Goal: Task Accomplishment & Management: Complete application form

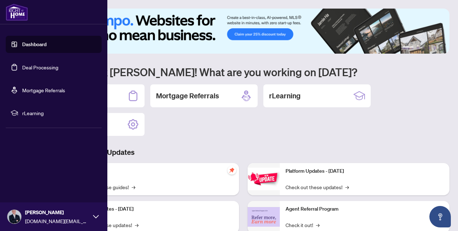
click at [31, 67] on link "Deal Processing" at bounding box center [40, 67] width 36 height 6
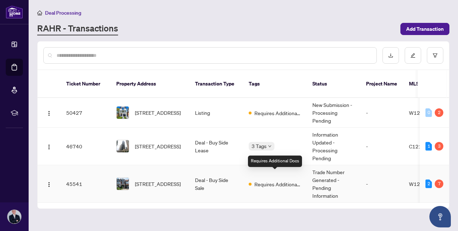
click at [296, 180] on span "Requires Additional Docs" at bounding box center [277, 184] width 47 height 8
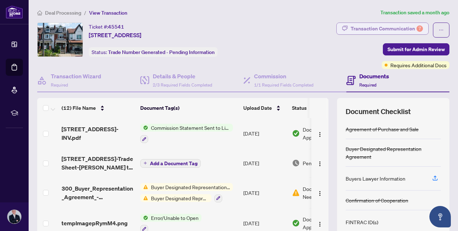
scroll to position [3, 0]
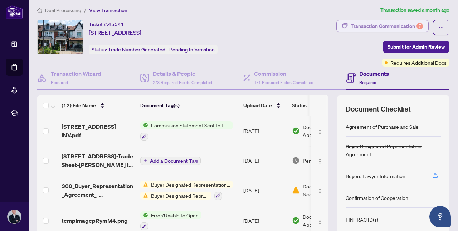
click at [351, 21] on div "Transaction Communication 7" at bounding box center [387, 25] width 72 height 11
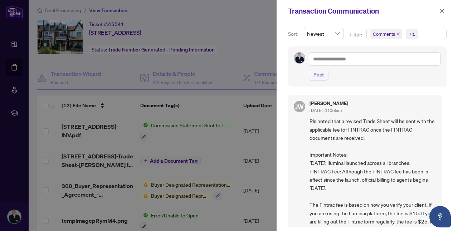
click at [399, 33] on icon "close" at bounding box center [398, 34] width 4 height 4
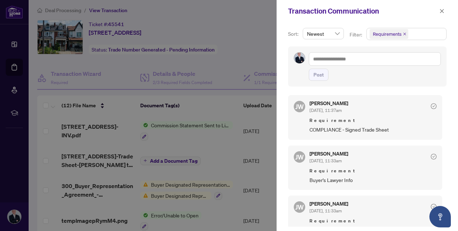
click at [365, 132] on span "COMPLIANCE - Signed Trade Sheet" at bounding box center [372, 130] width 127 height 8
copy span "COMPLIANCE - Signed Trade Sheet"
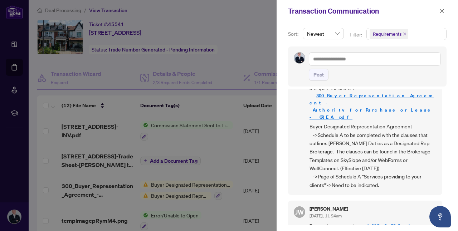
scroll to position [287, 0]
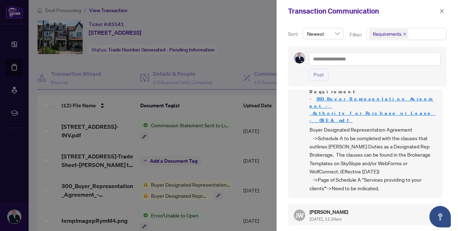
click at [367, 226] on link "IMG_8296.jpg" at bounding box center [394, 229] width 54 height 6
click at [444, 11] on icon "close" at bounding box center [441, 11] width 5 height 5
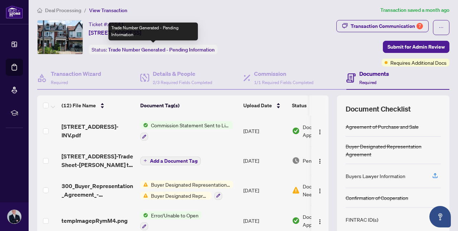
click at [137, 49] on span "Trade Number Generated - Pending Information" at bounding box center [161, 50] width 107 height 6
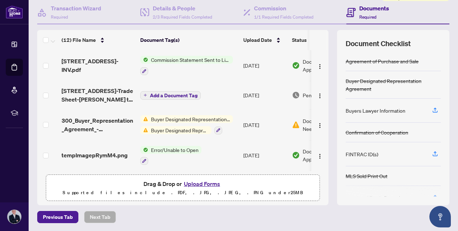
scroll to position [0, 0]
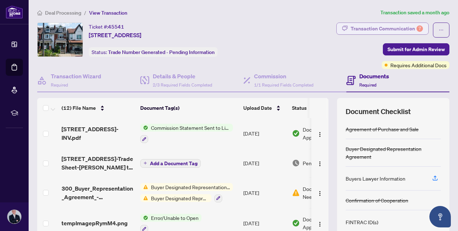
click at [413, 23] on div "Transaction Communication 7" at bounding box center [387, 28] width 72 height 11
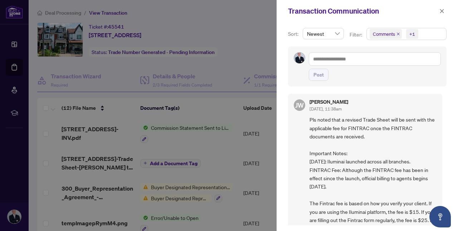
click at [398, 33] on icon "close" at bounding box center [398, 34] width 4 height 4
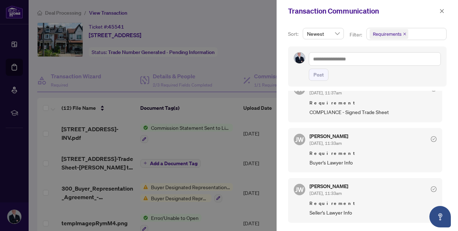
scroll to position [15, 0]
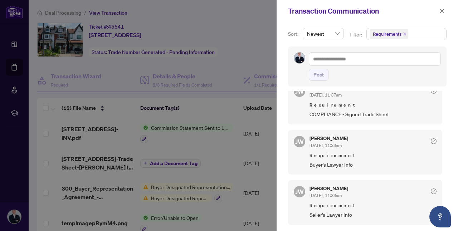
click at [169, 102] on div at bounding box center [229, 115] width 458 height 231
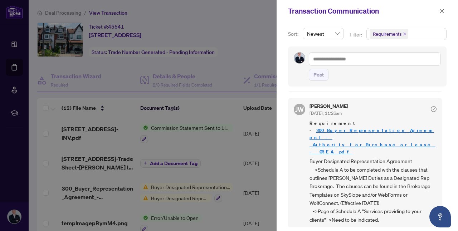
scroll to position [303, 0]
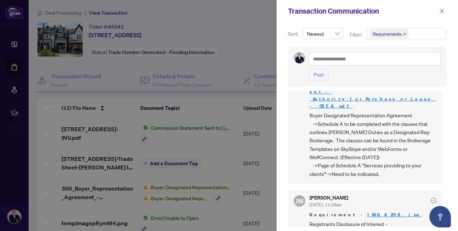
click at [205, 81] on div at bounding box center [229, 115] width 458 height 231
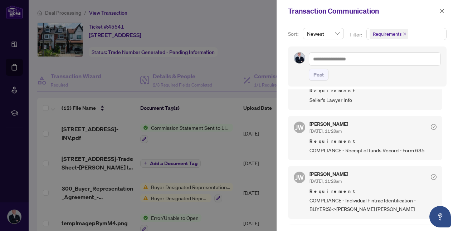
scroll to position [150, 0]
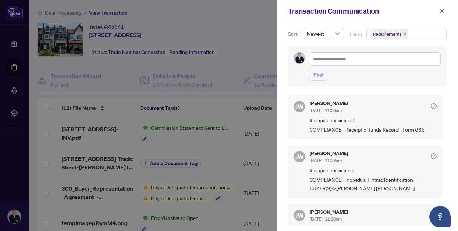
click at [202, 20] on div at bounding box center [229, 115] width 458 height 231
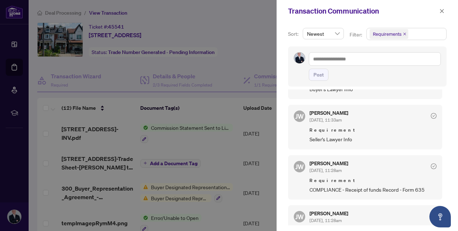
scroll to position [88, 0]
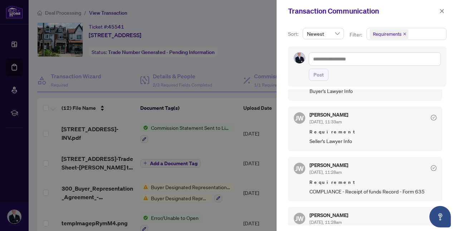
click at [362, 197] on div "[PERSON_NAME] [DATE], 11:28am Requirement COMPLIANCE - Receipt of funds Record …" at bounding box center [365, 179] width 154 height 44
click at [365, 191] on span "COMPLIANCE - Receipt of funds Record - Form 635" at bounding box center [372, 191] width 127 height 8
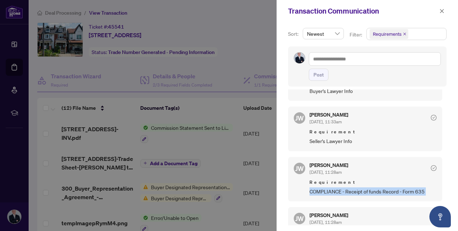
click at [365, 191] on span "COMPLIANCE - Receipt of funds Record - Form 635" at bounding box center [372, 191] width 127 height 8
copy span "COMPLIANCE - Receipt of funds Record - Form 635"
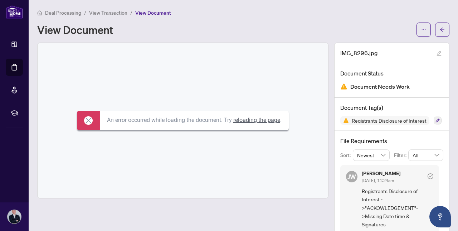
click at [270, 119] on link "reloading the page" at bounding box center [256, 120] width 47 height 7
click at [86, 118] on icon at bounding box center [88, 120] width 9 height 9
click at [437, 29] on button "button" at bounding box center [442, 30] width 14 height 14
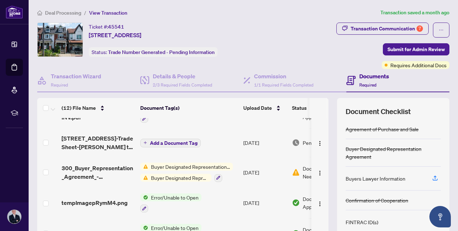
scroll to position [20, 0]
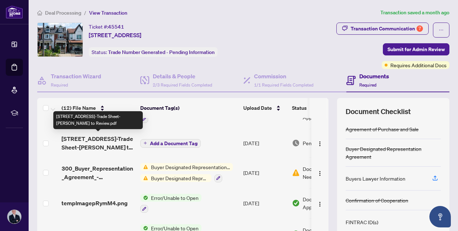
click at [87, 141] on span "[STREET_ADDRESS]-Trade Sheet-[PERSON_NAME] to Review.pdf" at bounding box center [98, 143] width 73 height 17
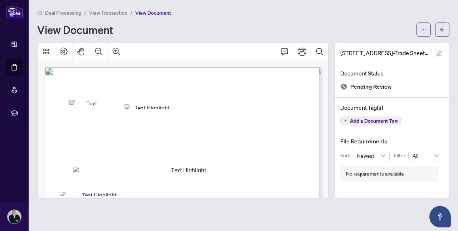
click at [437, 55] on icon "edit" at bounding box center [438, 53] width 5 height 5
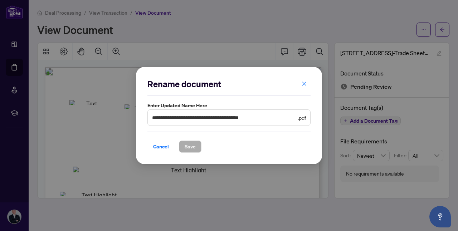
click at [245, 123] on span "**********" at bounding box center [228, 117] width 163 height 16
click at [245, 120] on input "**********" at bounding box center [224, 118] width 144 height 8
click at [160, 151] on span "Cancel" at bounding box center [161, 146] width 16 height 11
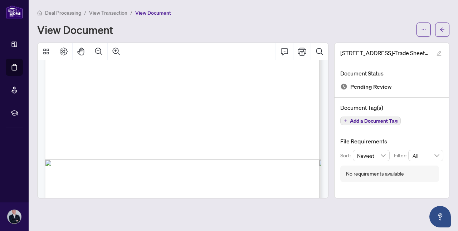
scroll to position [192, 0]
click at [216, 88] on div "Right at Home Realty 2513100 1039 Ossington Ave Toronto,ON M6G-3V9 Property: Ty…" at bounding box center [219, 100] width 348 height 451
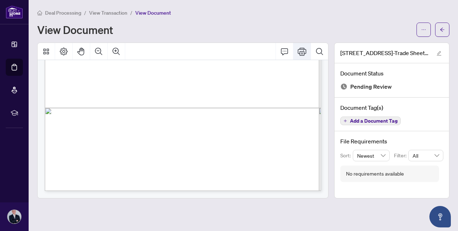
click at [300, 55] on button "Print" at bounding box center [301, 51] width 17 height 17
click at [443, 34] on span "button" at bounding box center [442, 29] width 5 height 11
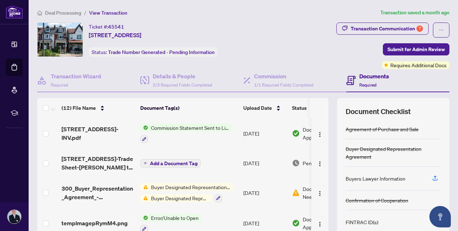
click at [187, 161] on span "Add a Document Tag" at bounding box center [174, 163] width 48 height 5
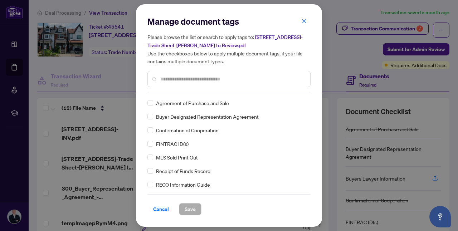
click at [205, 80] on input "text" at bounding box center [233, 79] width 144 height 8
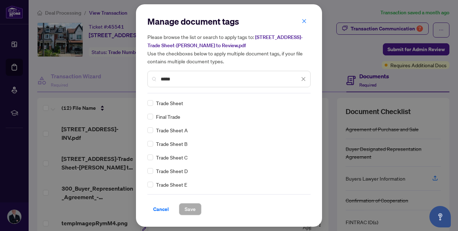
type input "*****"
click at [179, 102] on span "Trade Sheet" at bounding box center [169, 103] width 27 height 8
click at [192, 209] on span "Save" at bounding box center [190, 209] width 11 height 11
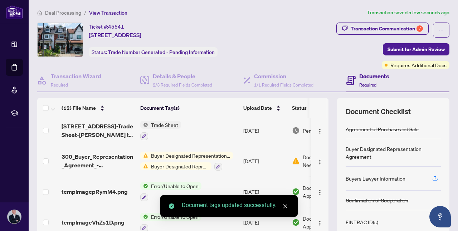
scroll to position [35, 0]
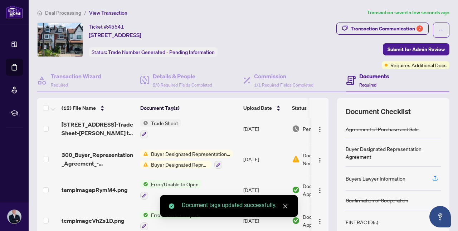
click at [175, 154] on span "Buyer Designated Representation Agreement" at bounding box center [190, 154] width 85 height 8
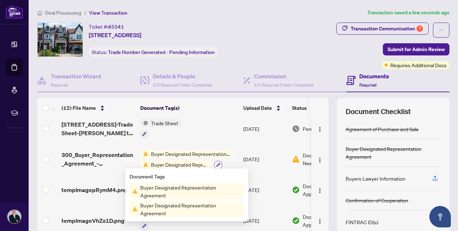
click at [218, 163] on icon "button" at bounding box center [218, 165] width 4 height 4
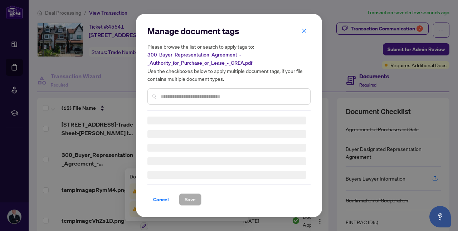
click at [309, 31] on div "Manage document tags Please browse the list or search to apply tags to: 300_Buy…" at bounding box center [228, 115] width 163 height 180
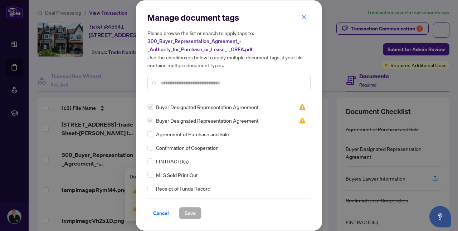
click at [303, 31] on h5 "Please browse the list or search to apply tags to: 300_Buyer_Representation_Agr…" at bounding box center [228, 49] width 163 height 40
click at [307, 18] on button "button" at bounding box center [304, 17] width 14 height 12
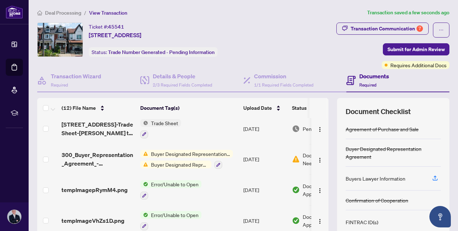
scroll to position [29, 0]
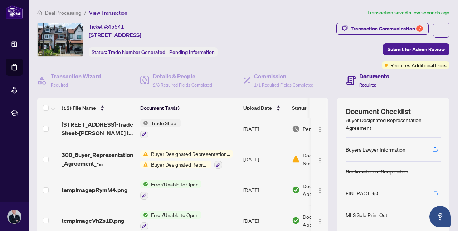
click at [378, 149] on div "Buyers Lawyer Information" at bounding box center [376, 150] width 60 height 8
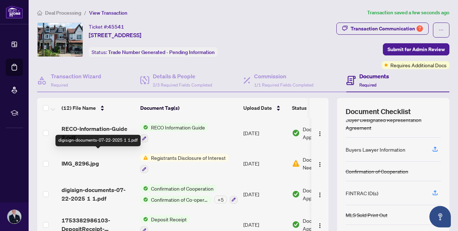
scroll to position [63, 0]
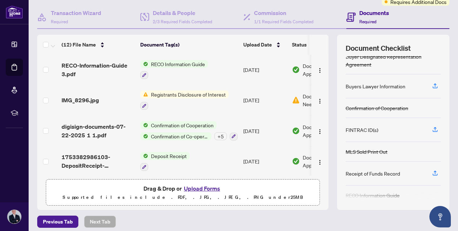
click at [149, 94] on span "Registrants Disclosure of Interest" at bounding box center [188, 95] width 80 height 8
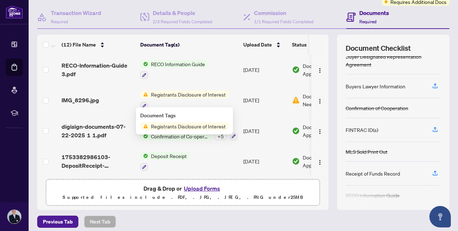
click at [58, 85] on td at bounding box center [47, 100] width 21 height 31
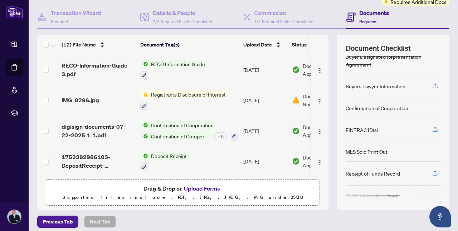
click at [85, 106] on td "IMG_8296.jpg" at bounding box center [98, 100] width 79 height 31
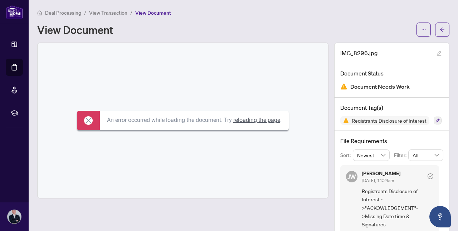
click at [255, 120] on link "reloading the page" at bounding box center [256, 120] width 47 height 7
click at [433, 25] on div at bounding box center [432, 30] width 33 height 14
click at [444, 34] on span "button" at bounding box center [442, 29] width 5 height 11
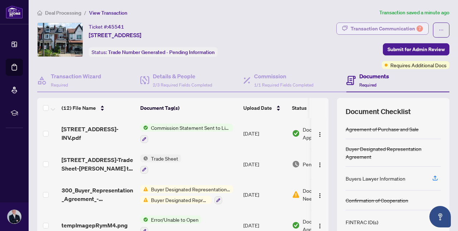
click at [405, 25] on div "Transaction Communication 7" at bounding box center [387, 28] width 72 height 11
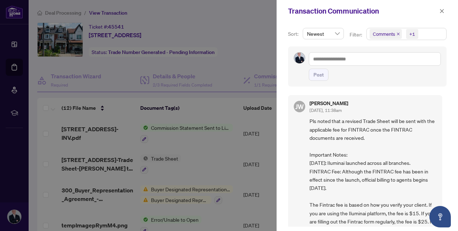
click at [396, 34] on icon "close" at bounding box center [398, 34] width 4 height 4
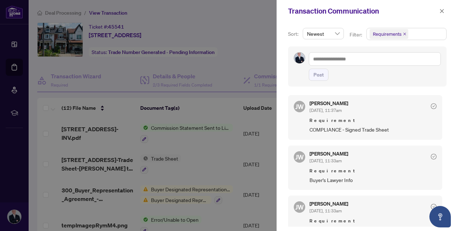
click at [434, 12] on div "Transaction Communication" at bounding box center [362, 11] width 149 height 11
click at [445, 12] on button "button" at bounding box center [441, 11] width 9 height 9
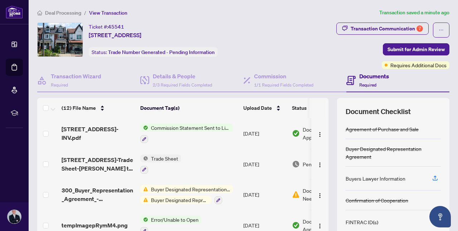
drag, startPoint x: 397, startPoint y: 52, endPoint x: 366, endPoint y: 118, distance: 72.8
click at [366, 118] on div "Ticket #: 45541 1039 Ossington Ave, Toronto, Ontario M6G 3V9, Canada Status: Tr…" at bounding box center [243, 148] width 418 height 251
click at [371, 26] on div "Transaction Communication 7" at bounding box center [387, 28] width 72 height 11
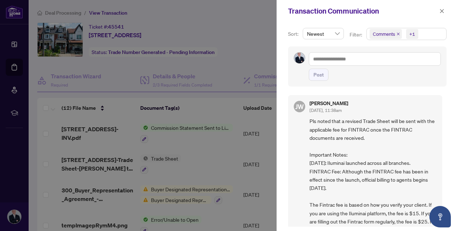
click at [397, 36] on span "Comments" at bounding box center [386, 34] width 32 height 10
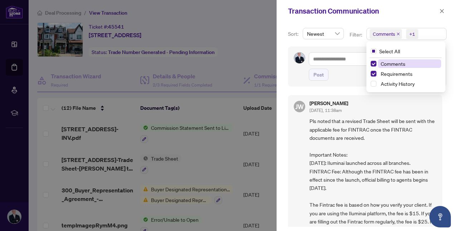
click at [397, 34] on icon "close" at bounding box center [398, 34] width 4 height 4
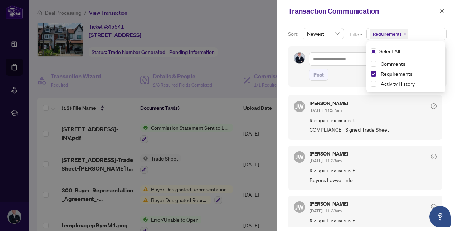
click at [330, 126] on span "COMPLIANCE - Signed Trade Sheet" at bounding box center [372, 130] width 127 height 8
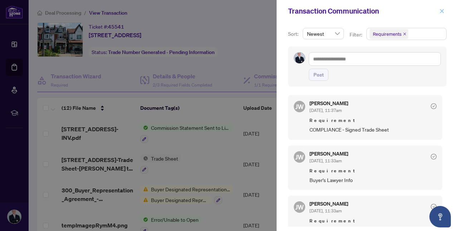
click at [443, 13] on icon "close" at bounding box center [441, 11] width 5 height 5
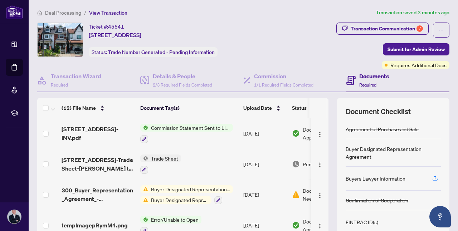
click at [379, 9] on article "Transaction saved 3 minutes ago" at bounding box center [412, 13] width 73 height 8
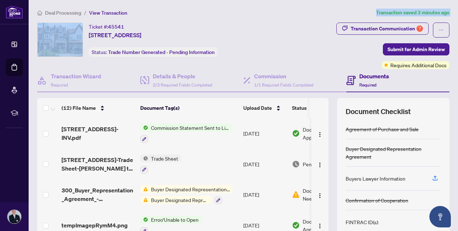
click at [379, 9] on article "Transaction saved 3 minutes ago" at bounding box center [412, 13] width 73 height 8
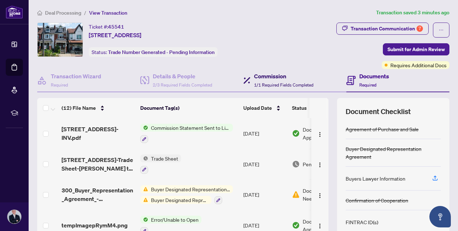
click at [275, 74] on h4 "Commission" at bounding box center [283, 76] width 59 height 9
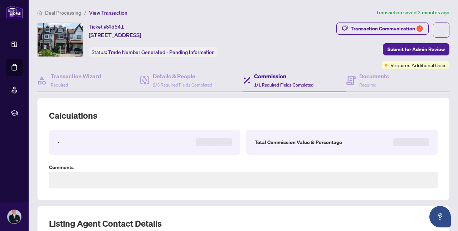
type textarea "**********"
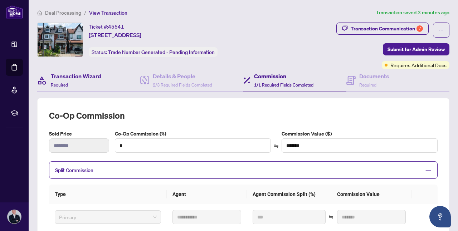
click at [101, 79] on div "Transaction Wizard Required" at bounding box center [88, 80] width 103 height 23
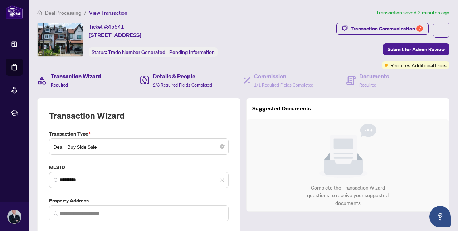
type input "**********"
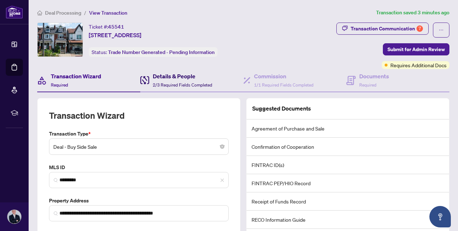
click at [159, 77] on h4 "Details & People" at bounding box center [182, 76] width 59 height 9
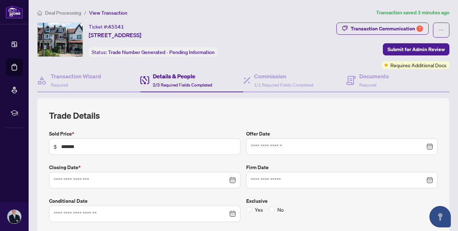
type input "**********"
click at [81, 82] on div "Transaction Wizard Required" at bounding box center [76, 80] width 50 height 17
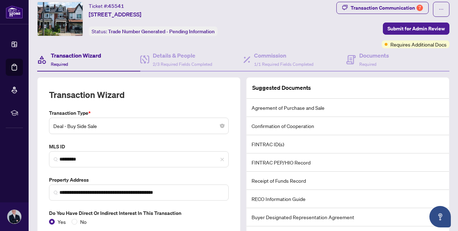
scroll to position [23, 0]
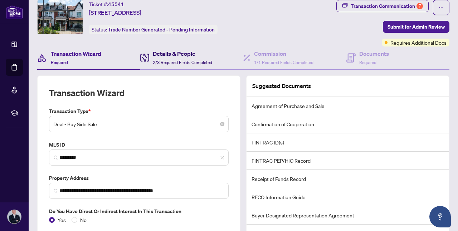
click at [184, 60] on span "2/3 Required Fields Completed" at bounding box center [182, 62] width 59 height 5
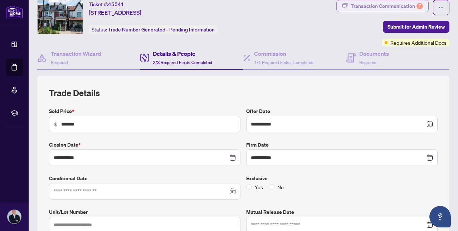
click at [350, 6] on button "Transaction Communication 7" at bounding box center [382, 6] width 92 height 12
type textarea "**********"
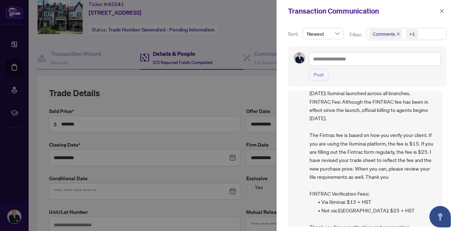
scroll to position [60, 0]
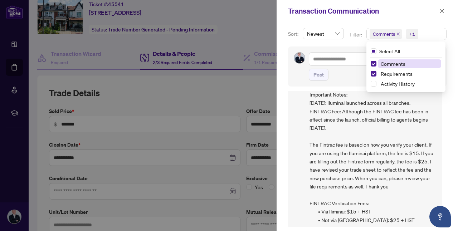
click at [397, 36] on span "Comments" at bounding box center [386, 34] width 32 height 10
click at [397, 35] on icon "close" at bounding box center [398, 34] width 4 height 4
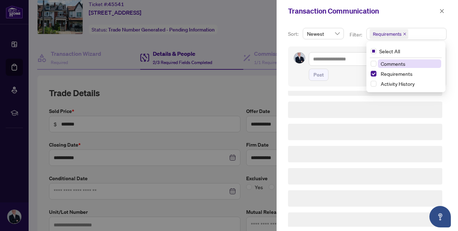
scroll to position [0, 0]
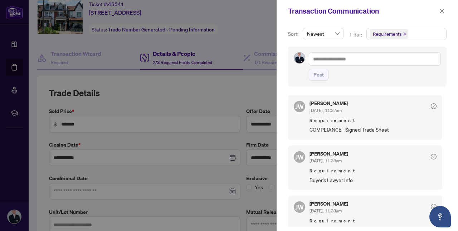
click at [309, 121] on span "Requirement" at bounding box center [372, 120] width 127 height 7
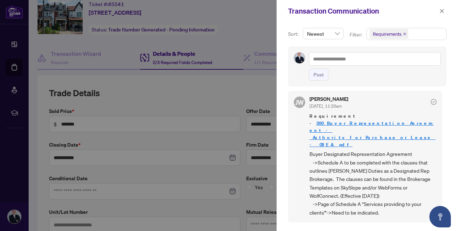
scroll to position [267, 0]
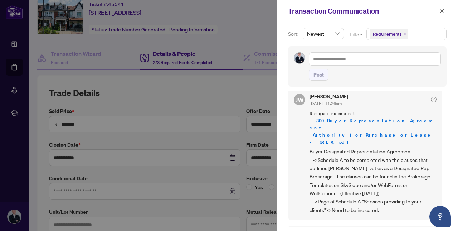
click at [326, 147] on span "Buyer Designated Representation Agreement ->Schedule A to be completed with the…" at bounding box center [372, 180] width 127 height 67
drag, startPoint x: 352, startPoint y: 135, endPoint x: 380, endPoint y: 135, distance: 27.9
click at [380, 147] on span "Buyer Designated Representation Agreement ->Schedule A to be completed with the…" at bounding box center [372, 180] width 127 height 67
drag, startPoint x: 385, startPoint y: 134, endPoint x: 350, endPoint y: 144, distance: 36.5
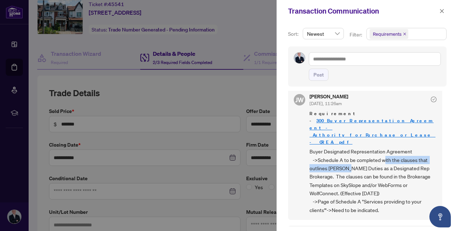
click at [350, 147] on span "Buyer Designated Representation Agreement ->Schedule A to be completed with the…" at bounding box center [372, 180] width 127 height 67
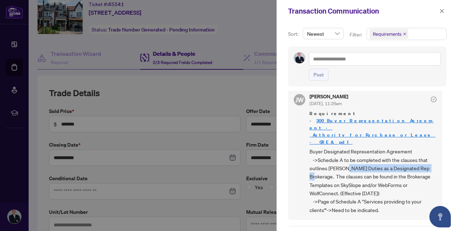
drag, startPoint x: 350, startPoint y: 144, endPoint x: 411, endPoint y: 144, distance: 60.8
click at [411, 147] on span "Buyer Designated Representation Agreement ->Schedule A to be completed with the…" at bounding box center [372, 180] width 127 height 67
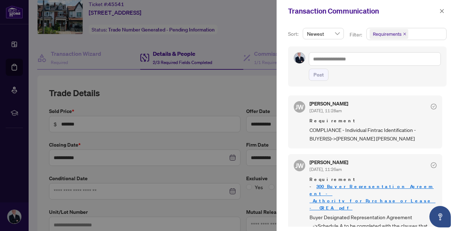
scroll to position [0, 0]
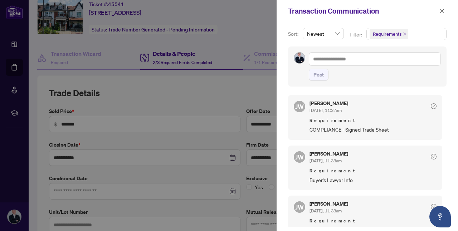
click at [352, 136] on div "JW Jocelyne Wong Aug/20/2025, 11:37am Requirement COMPLIANCE - Signed Trade She…" at bounding box center [365, 117] width 154 height 44
click at [352, 132] on span "COMPLIANCE - Signed Trade Sheet" at bounding box center [372, 130] width 127 height 8
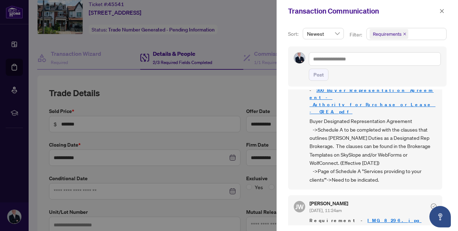
scroll to position [303, 0]
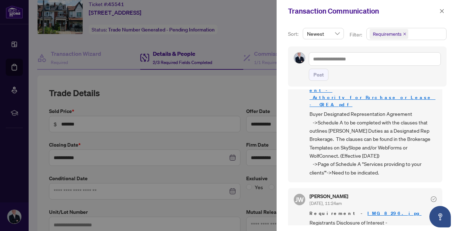
click at [353, 110] on span "Buyer Designated Representation Agreement ->Schedule A to be completed with the…" at bounding box center [372, 143] width 127 height 67
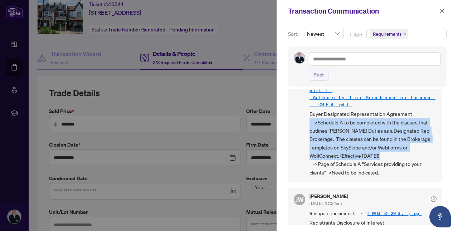
click at [353, 110] on span "Buyer Designated Representation Agreement ->Schedule A to be completed with the…" at bounding box center [372, 143] width 127 height 67
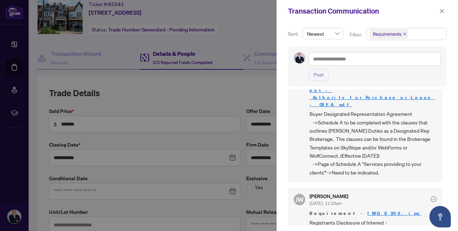
click at [382, 123] on span "Buyer Designated Representation Agreement ->Schedule A to be completed with the…" at bounding box center [372, 143] width 127 height 67
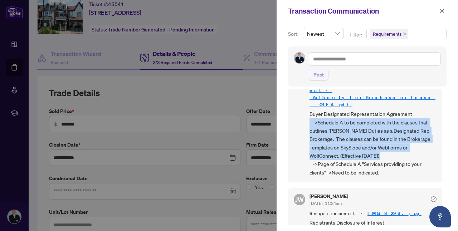
click at [382, 123] on span "Buyer Designated Representation Agreement ->Schedule A to be completed with the…" at bounding box center [372, 143] width 127 height 67
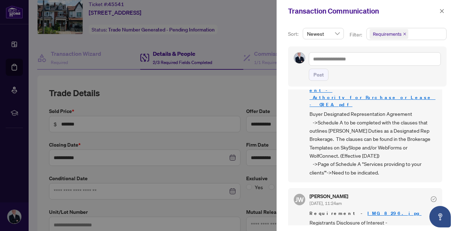
click at [368, 130] on span "Buyer Designated Representation Agreement ->Schedule A to be completed with the…" at bounding box center [372, 143] width 127 height 67
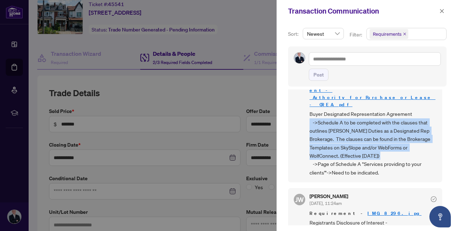
click at [368, 130] on span "Buyer Designated Representation Agreement ->Schedule A to be completed with the…" at bounding box center [372, 143] width 127 height 67
click at [370, 110] on span "Buyer Designated Representation Agreement ->Schedule A to be completed with the…" at bounding box center [372, 143] width 127 height 67
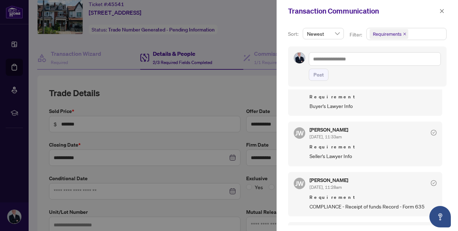
scroll to position [22, 0]
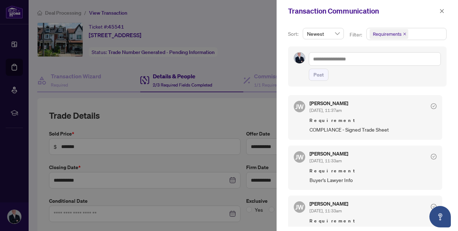
scroll to position [1, 0]
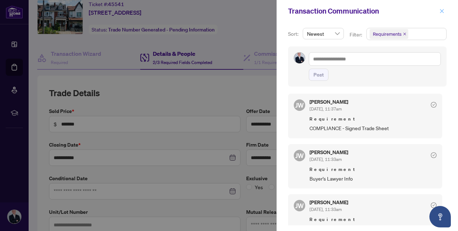
click at [443, 13] on icon "close" at bounding box center [441, 11] width 5 height 5
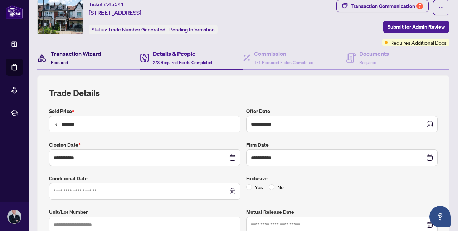
click at [91, 50] on h4 "Transaction Wizard" at bounding box center [76, 53] width 50 height 9
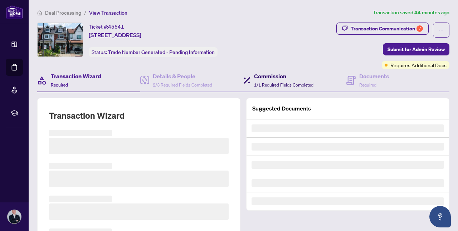
click at [274, 75] on h4 "Commission" at bounding box center [283, 76] width 59 height 9
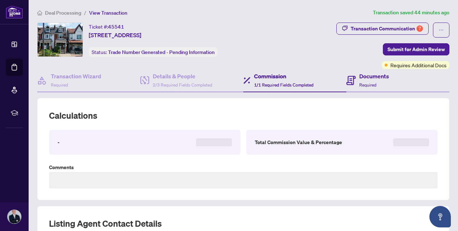
click at [362, 91] on div "Documents Required" at bounding box center [397, 80] width 103 height 23
click at [365, 86] on span "Required" at bounding box center [367, 84] width 17 height 5
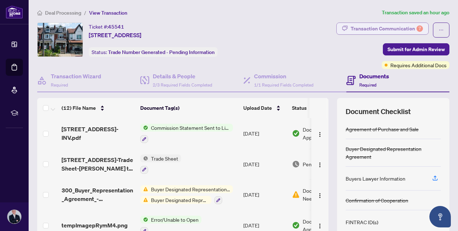
click at [395, 25] on div "Transaction Communication 7" at bounding box center [387, 28] width 72 height 11
type textarea "**********"
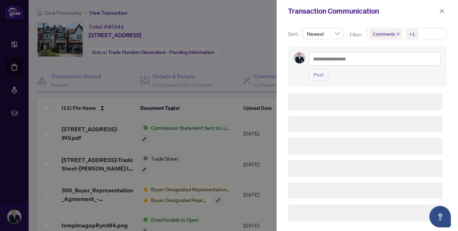
click at [396, 34] on icon "close" at bounding box center [398, 34] width 4 height 4
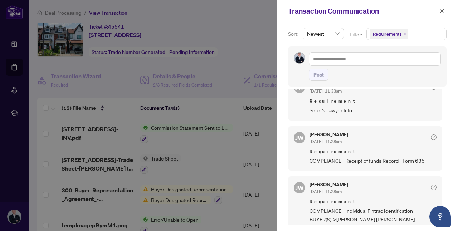
scroll to position [118, 0]
click at [441, 6] on span "button" at bounding box center [441, 10] width 5 height 11
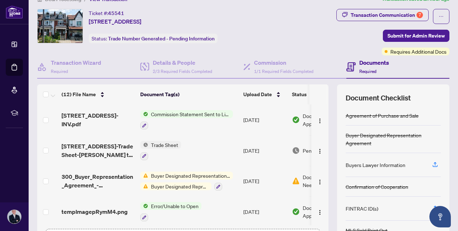
scroll to position [68, 0]
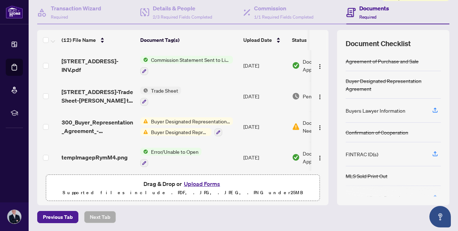
click at [165, 189] on p "Supported files include .PDF, .JPG, .JPEG, .PNG under 25 MB" at bounding box center [182, 193] width 265 height 9
click at [182, 182] on button "Upload Forms" at bounding box center [202, 183] width 40 height 9
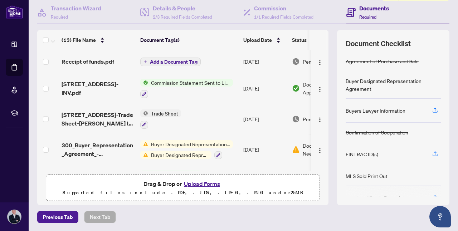
click at [187, 62] on span "Add a Document Tag" at bounding box center [174, 61] width 48 height 5
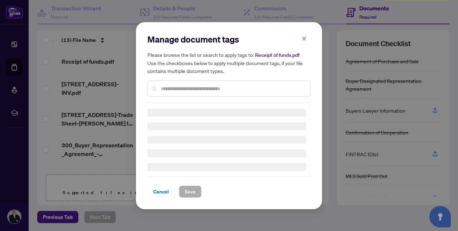
click at [187, 88] on div "Manage document tags Please browse the list or search to apply tags to: Receipt…" at bounding box center [228, 68] width 163 height 69
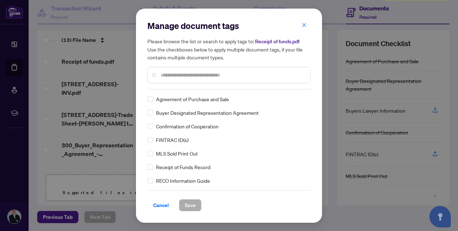
click at [190, 76] on input "text" at bounding box center [233, 75] width 144 height 8
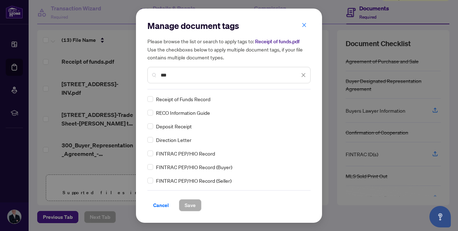
type input "***"
click at [198, 97] on span "Receipt of Funds Record" at bounding box center [183, 99] width 54 height 8
click at [186, 208] on span "Save" at bounding box center [190, 205] width 11 height 11
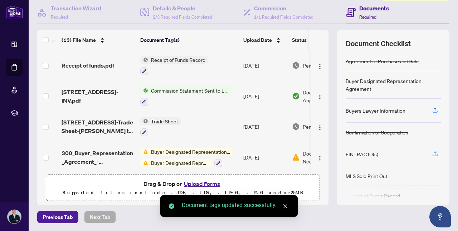
click at [144, 183] on span "Drag & Drop or Upload Forms" at bounding box center [182, 183] width 79 height 9
click at [174, 184] on span "Drag & Drop or Upload Forms" at bounding box center [182, 183] width 79 height 9
click at [193, 184] on button "Upload Forms" at bounding box center [202, 183] width 40 height 9
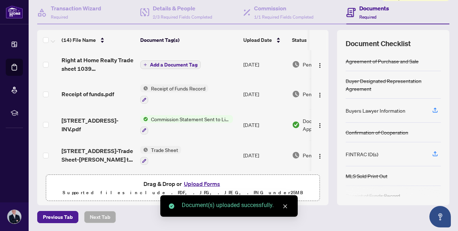
click at [168, 63] on span "Add a Document Tag" at bounding box center [174, 64] width 48 height 5
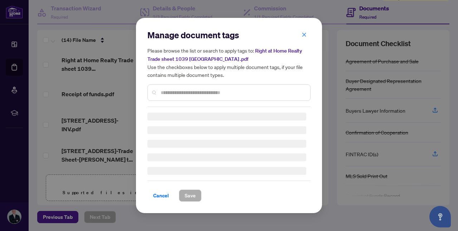
click at [177, 91] on input "text" at bounding box center [233, 93] width 144 height 8
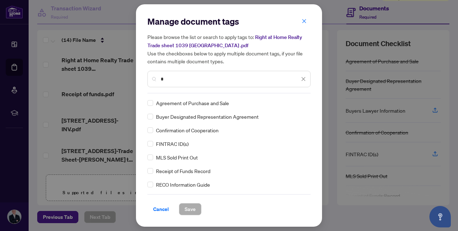
click at [177, 91] on div "Manage document tags Please browse the list or search to apply tags to: Right a…" at bounding box center [228, 55] width 163 height 78
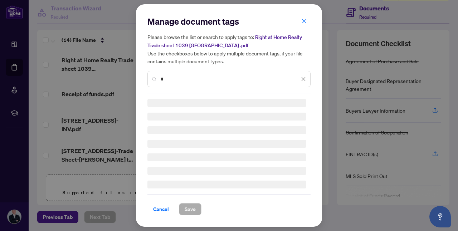
click at [180, 81] on input "*" at bounding box center [230, 79] width 139 height 8
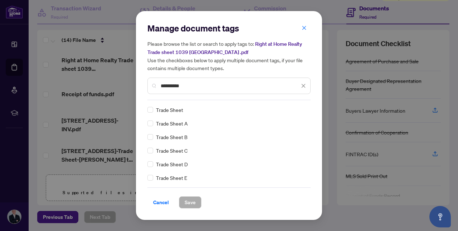
type input "**********"
click at [182, 111] on span "Trade Sheet" at bounding box center [169, 110] width 27 height 8
click at [193, 203] on span "Save" at bounding box center [190, 202] width 11 height 11
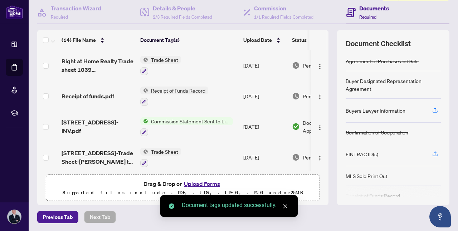
click at [187, 180] on button "Upload Forms" at bounding box center [202, 183] width 40 height 9
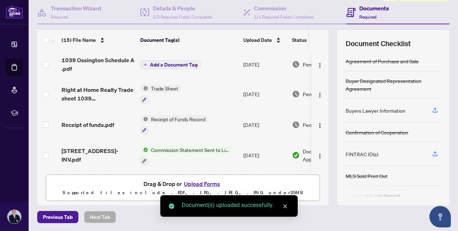
click at [171, 62] on span "Add a Document Tag" at bounding box center [174, 64] width 48 height 5
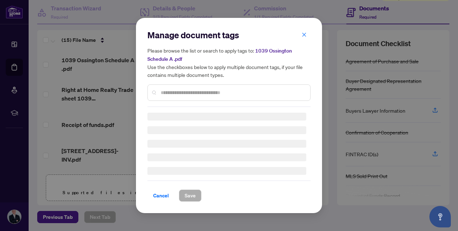
click at [182, 96] on input "text" at bounding box center [233, 93] width 144 height 8
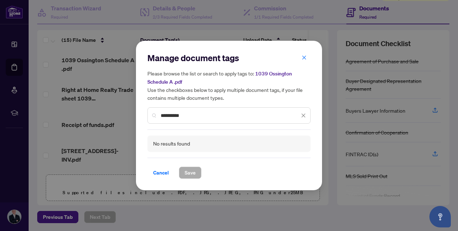
click at [196, 117] on input "**********" at bounding box center [230, 116] width 139 height 8
click at [178, 118] on input "**********" at bounding box center [230, 116] width 139 height 8
click at [185, 117] on input "**********" at bounding box center [230, 116] width 139 height 8
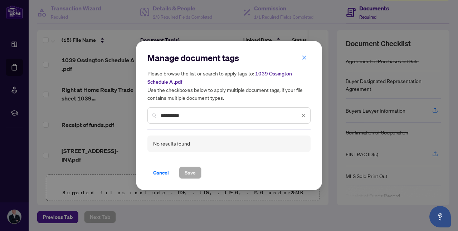
click at [185, 117] on input "**********" at bounding box center [230, 116] width 139 height 8
type input "**********"
click at [301, 111] on div "**********" at bounding box center [228, 115] width 163 height 16
click at [303, 115] on icon "close" at bounding box center [304, 116] width 4 height 4
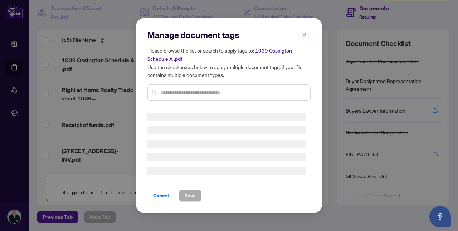
click at [169, 176] on div "Manage document tags Please browse the list or search to apply tags to: 1039 Os…" at bounding box center [228, 115] width 163 height 172
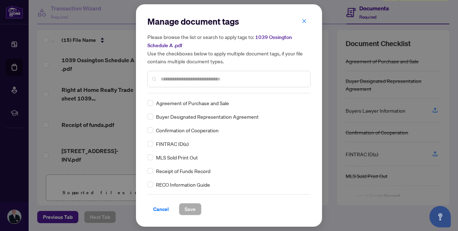
click at [190, 92] on div "Manage document tags Please browse the list or search to apply tags to: 1039 Os…" at bounding box center [228, 55] width 163 height 78
click at [193, 81] on input "text" at bounding box center [233, 79] width 144 height 8
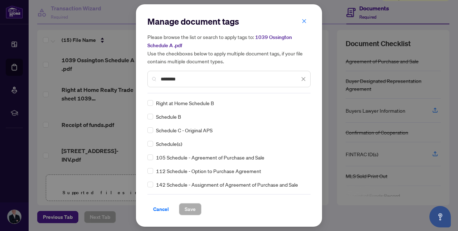
type input "********"
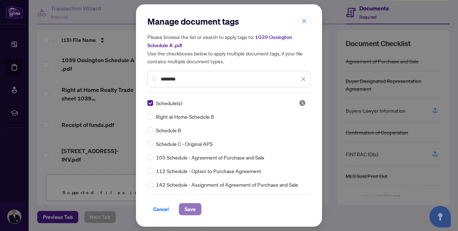
click at [193, 209] on span "Save" at bounding box center [190, 209] width 11 height 11
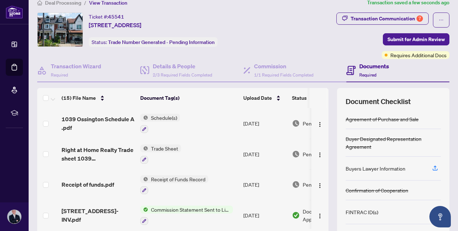
scroll to position [0, 0]
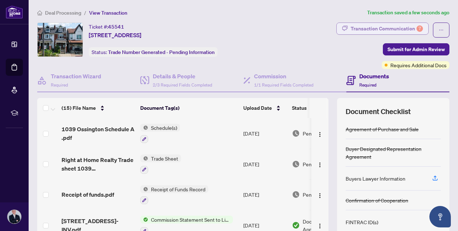
click at [394, 29] on div "Transaction Communication 7" at bounding box center [387, 28] width 72 height 11
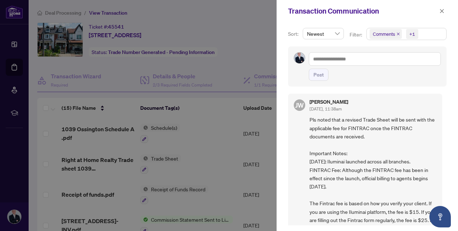
click at [398, 34] on icon "close" at bounding box center [398, 34] width 3 height 3
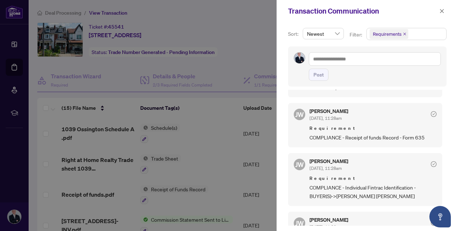
scroll to position [143, 0]
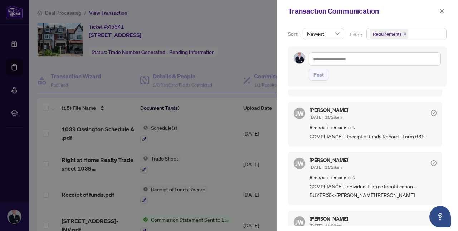
click at [397, 140] on div "JW Jocelyne Wong Aug/20/2025, 11:28am Requirement COMPLIANCE - Receipt of funds…" at bounding box center [365, 124] width 154 height 44
click at [360, 184] on span "COMPLIANCE - Individual Fintrac Identification - BUYER(S)->PATRICK RICH KUS" at bounding box center [372, 190] width 127 height 17
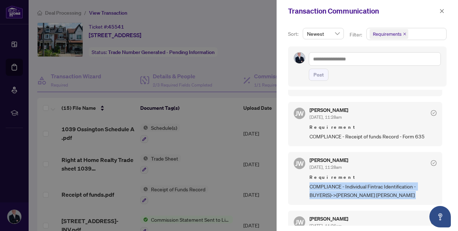
click at [360, 184] on span "COMPLIANCE - Individual Fintrac Identification - BUYER(S)->PATRICK RICH KUS" at bounding box center [372, 190] width 127 height 17
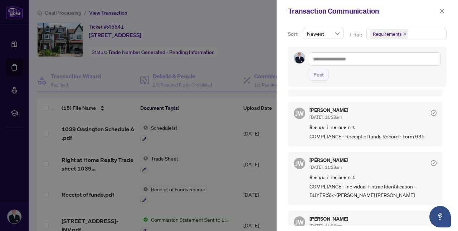
click at [323, 187] on span "COMPLIANCE - Individual Fintrac Identification - BUYER(S)->PATRICK RICH KUS" at bounding box center [372, 190] width 127 height 17
click at [317, 180] on div "Requirement COMPLIANCE - Individual Fintrac Identification - BUYER(S)->PATRICK …" at bounding box center [372, 186] width 127 height 25
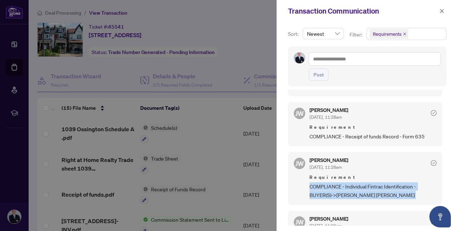
drag, startPoint x: 307, startPoint y: 184, endPoint x: 429, endPoint y: 186, distance: 121.3
click at [429, 186] on div "JW Jocelyne Wong Aug/20/2025, 11:28am Requirement COMPLIANCE - Individual Fintr…" at bounding box center [365, 178] width 154 height 53
click at [429, 186] on span "COMPLIANCE - Individual Fintrac Identification - BUYER(S)->PATRICK RICH KUS" at bounding box center [372, 190] width 127 height 17
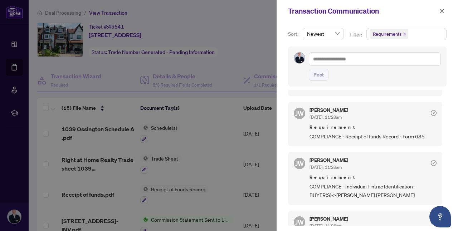
click at [391, 185] on span "COMPLIANCE - Individual Fintrac Identification - BUYER(S)->PATRICK RICH KUS" at bounding box center [372, 190] width 127 height 17
drag, startPoint x: 391, startPoint y: 185, endPoint x: 348, endPoint y: 185, distance: 42.9
click at [348, 185] on span "COMPLIANCE - Individual Fintrac Identification - BUYER(S)->PATRICK RICH KUS" at bounding box center [372, 190] width 127 height 17
click at [318, 183] on span "COMPLIANCE - Individual Fintrac Identification - BUYER(S)->PATRICK RICH KUS" at bounding box center [372, 190] width 127 height 17
drag, startPoint x: 318, startPoint y: 183, endPoint x: 392, endPoint y: 184, distance: 74.8
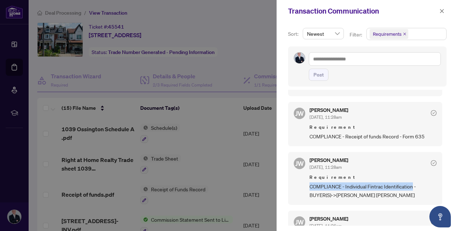
click at [392, 184] on span "COMPLIANCE - Individual Fintrac Identification - BUYER(S)->PATRICK RICH KUS" at bounding box center [372, 190] width 127 height 17
copy span "COMPLIANCE - Individual Fintrac Identification"
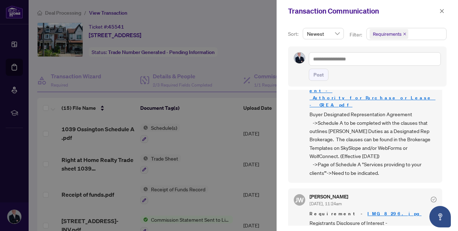
scroll to position [298, 0]
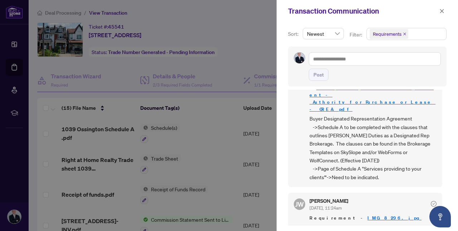
click at [440, 10] on icon "close" at bounding box center [442, 11] width 4 height 4
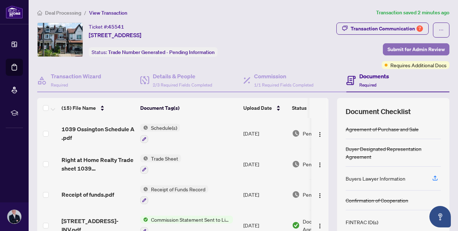
click at [438, 45] on span "Submit for Admin Review" at bounding box center [415, 49] width 57 height 11
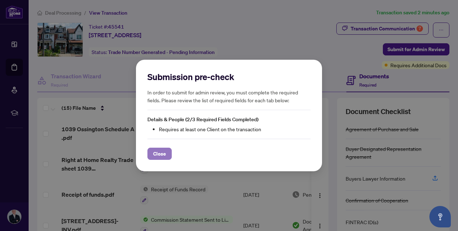
click at [153, 149] on span "Close" at bounding box center [159, 153] width 13 height 11
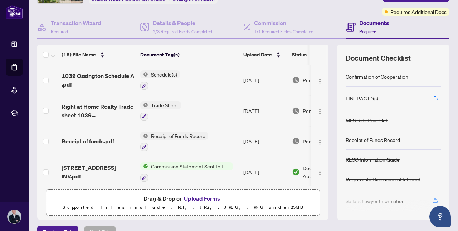
scroll to position [94, 0]
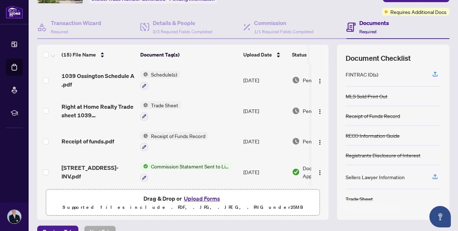
click at [373, 178] on div "Sellers Lawyer Information" at bounding box center [375, 177] width 59 height 8
click at [433, 75] on icon "button" at bounding box center [435, 74] width 6 height 6
click at [363, 72] on div "FINTRAC ID(s)" at bounding box center [362, 74] width 33 height 8
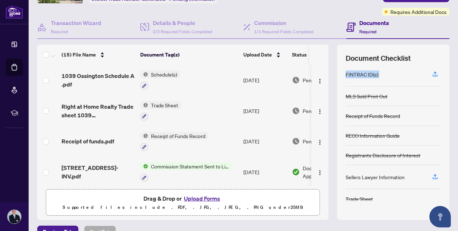
copy div "FINTRAC ID(s)"
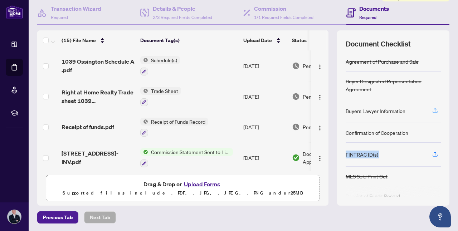
scroll to position [62, 0]
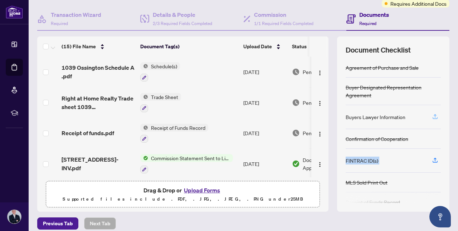
click at [435, 117] on icon "button" at bounding box center [435, 116] width 6 height 6
click at [391, 163] on div "FINTRAC ID(s)" at bounding box center [393, 161] width 95 height 24
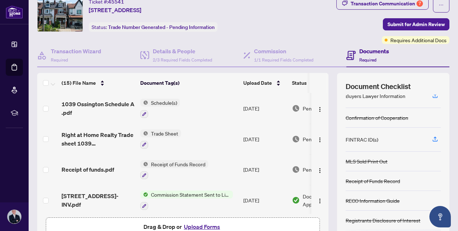
scroll to position [58, 0]
click at [433, 136] on icon "button" at bounding box center [435, 139] width 6 height 6
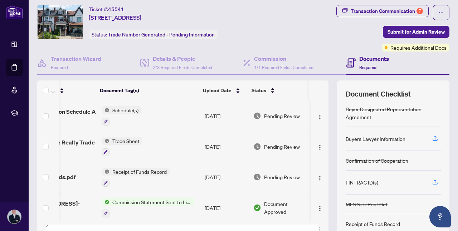
scroll to position [28, 0]
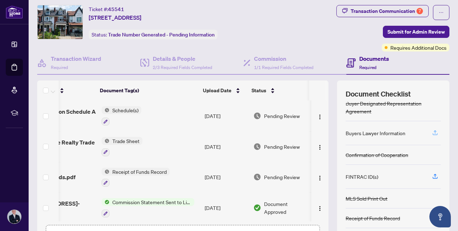
click at [436, 135] on span "button" at bounding box center [435, 132] width 6 height 11
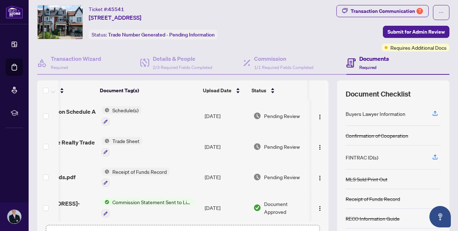
scroll to position [55, 0]
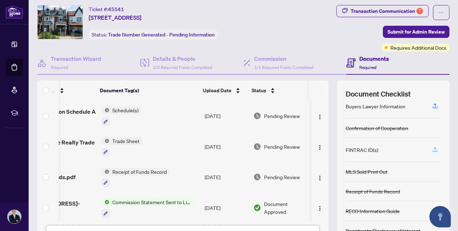
click at [434, 144] on span "button" at bounding box center [435, 149] width 6 height 11
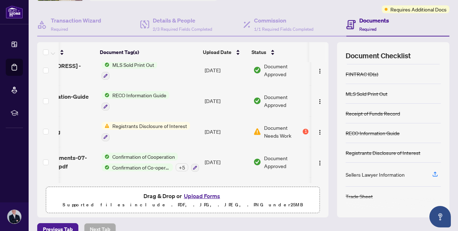
scroll to position [60, 0]
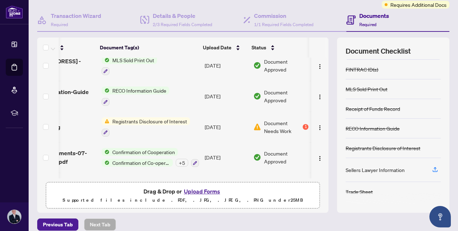
click at [212, 189] on button "Upload Forms" at bounding box center [202, 191] width 40 height 9
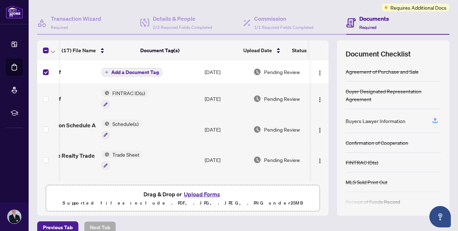
scroll to position [0, 40]
click at [317, 74] on img "button" at bounding box center [320, 73] width 6 height 6
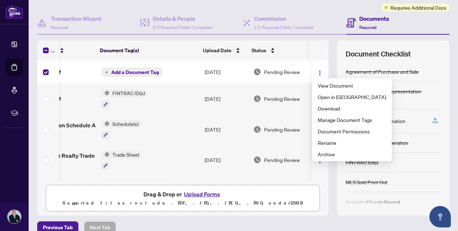
click at [264, 72] on span "Pending Review" at bounding box center [282, 72] width 36 height 8
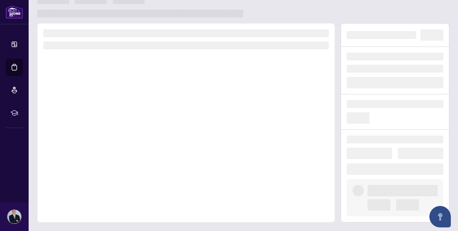
scroll to position [13, 0]
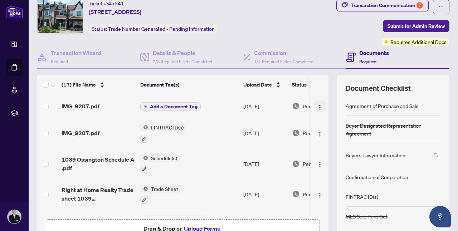
click at [320, 107] on img "button" at bounding box center [320, 107] width 6 height 6
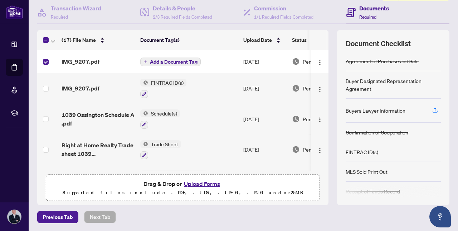
scroll to position [67, 0]
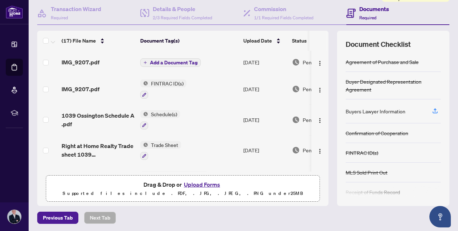
click at [195, 186] on button "Upload Forms" at bounding box center [202, 184] width 40 height 9
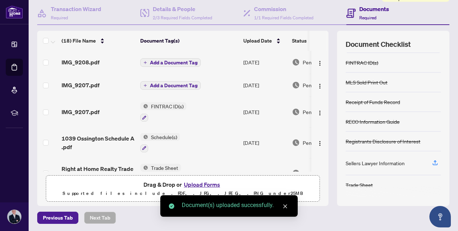
scroll to position [68, 0]
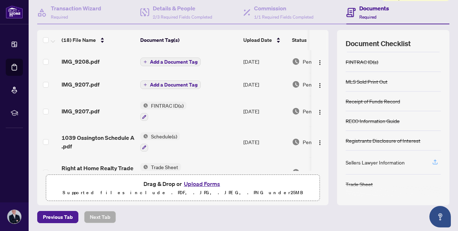
click at [431, 159] on button "button" at bounding box center [434, 162] width 11 height 12
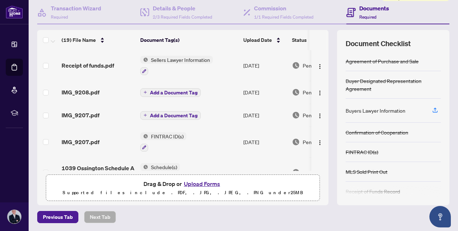
scroll to position [44, 0]
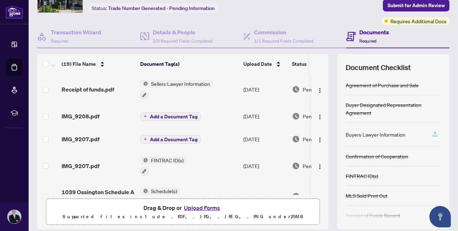
click at [432, 134] on icon "button" at bounding box center [435, 134] width 6 height 6
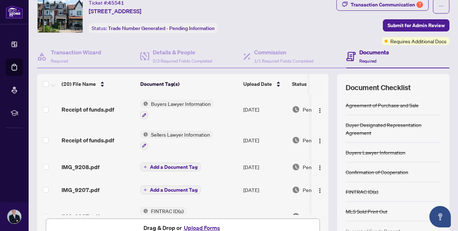
scroll to position [0, 0]
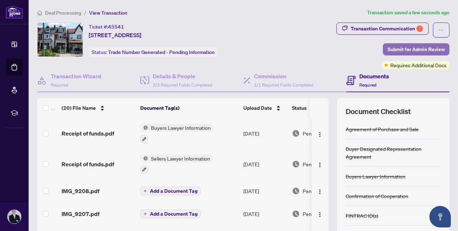
click at [407, 48] on span "Submit for Admin Review" at bounding box center [415, 49] width 57 height 11
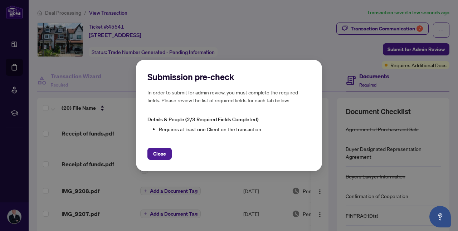
click at [172, 128] on li "Requires at least one Client on the transaction" at bounding box center [235, 129] width 152 height 8
click at [176, 128] on li "Requires at least one Client on the transaction" at bounding box center [235, 129] width 152 height 8
click at [191, 130] on li "Requires at least one Client on the transaction" at bounding box center [235, 129] width 152 height 8
click at [169, 155] on button "Close" at bounding box center [159, 154] width 24 height 12
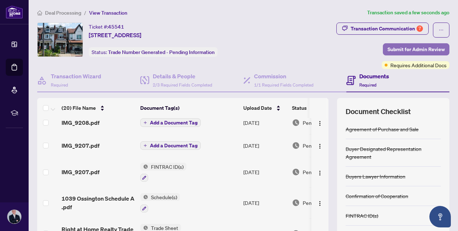
click at [395, 49] on span "Submit for Admin Review" at bounding box center [415, 49] width 57 height 11
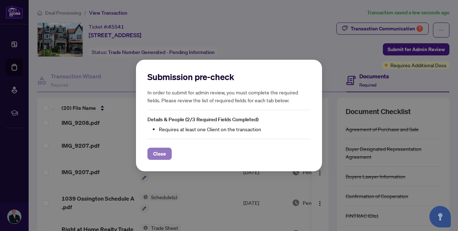
click at [167, 152] on button "Close" at bounding box center [159, 154] width 24 height 12
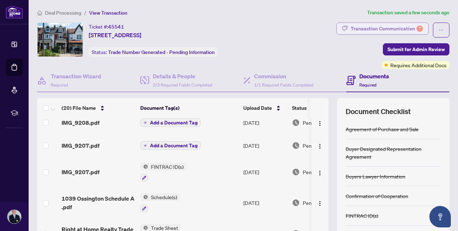
click at [411, 28] on div "Transaction Communication 7" at bounding box center [387, 28] width 72 height 11
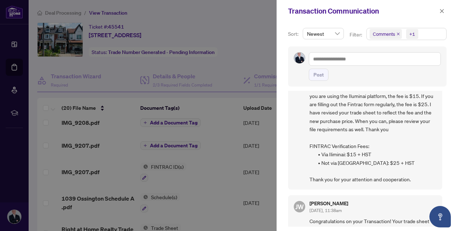
scroll to position [117, 0]
click at [443, 7] on span "button" at bounding box center [441, 10] width 5 height 11
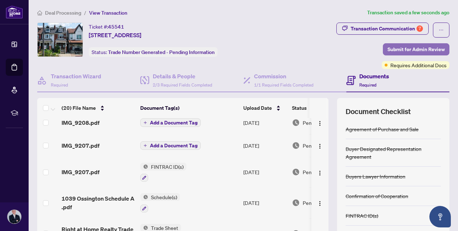
click at [419, 48] on span "Submit for Admin Review" at bounding box center [415, 49] width 57 height 11
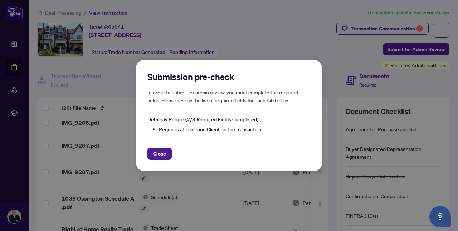
click at [158, 97] on h5 "In order to submit for admin review, you must complete the required fields. Ple…" at bounding box center [228, 96] width 163 height 16
click at [161, 95] on h5 "In order to submit for admin review, you must complete the required fields. Ple…" at bounding box center [228, 96] width 163 height 16
drag, startPoint x: 162, startPoint y: 95, endPoint x: 245, endPoint y: 94, distance: 83.0
click at [162, 95] on h5 "In order to submit for admin review, you must complete the required fields. Ple…" at bounding box center [228, 96] width 163 height 16
click at [250, 94] on h5 "In order to submit for admin review, you must complete the required fields. Ple…" at bounding box center [228, 96] width 163 height 16
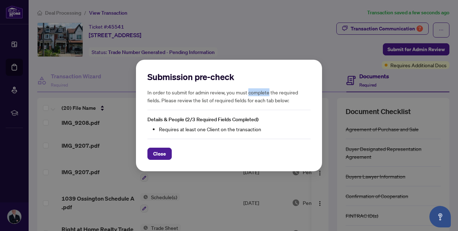
click at [250, 94] on h5 "In order to submit for admin review, you must complete the required fields. Ple…" at bounding box center [228, 96] width 163 height 16
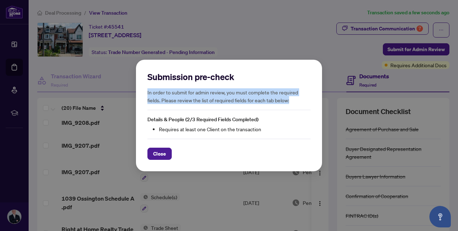
click at [250, 94] on h5 "In order to submit for admin review, you must complete the required fields. Ple…" at bounding box center [228, 96] width 163 height 16
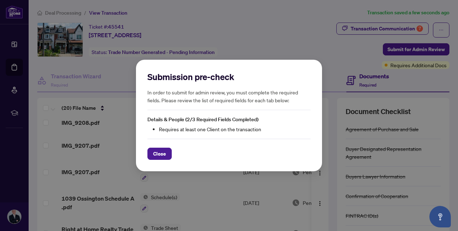
click at [157, 161] on div "Submission pre-check In order to submit for admin review, you must complete the…" at bounding box center [229, 116] width 186 height 112
click at [157, 158] on span "Close" at bounding box center [159, 153] width 13 height 11
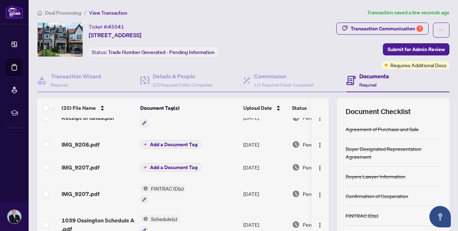
scroll to position [46, 0]
click at [163, 146] on span "Add a Document Tag" at bounding box center [174, 144] width 48 height 5
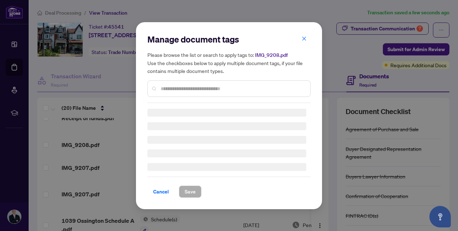
click at [196, 89] on div "Manage document tags Please browse the list or search to apply tags to: IMG_920…" at bounding box center [228, 68] width 163 height 69
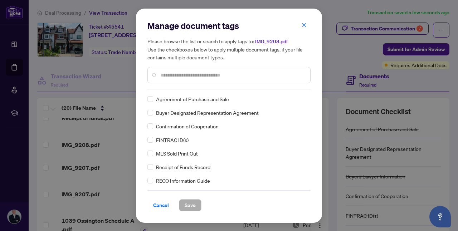
click at [196, 87] on div "Manage document tags Please browse the list or search to apply tags to: IMG_920…" at bounding box center [228, 54] width 163 height 69
click at [197, 79] on div at bounding box center [228, 75] width 163 height 16
click at [199, 74] on input "text" at bounding box center [233, 75] width 144 height 8
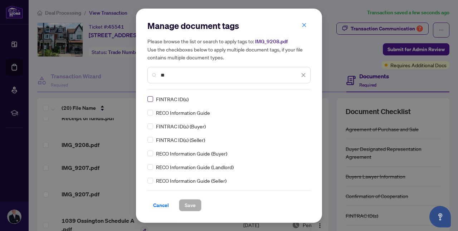
type input "**"
click at [192, 206] on span "Save" at bounding box center [190, 205] width 11 height 11
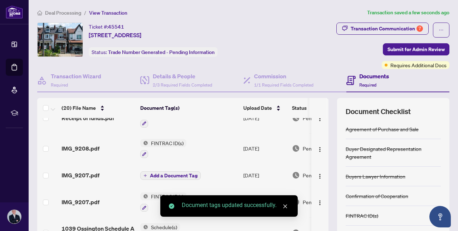
click at [150, 176] on span "Add a Document Tag" at bounding box center [174, 175] width 48 height 5
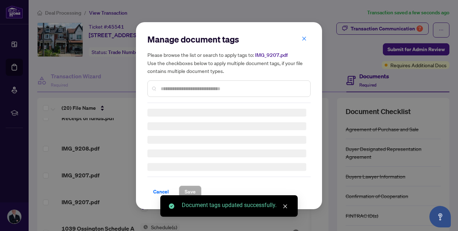
click at [210, 86] on div "Manage document tags Please browse the list or search to apply tags to: IMG_920…" at bounding box center [228, 68] width 163 height 69
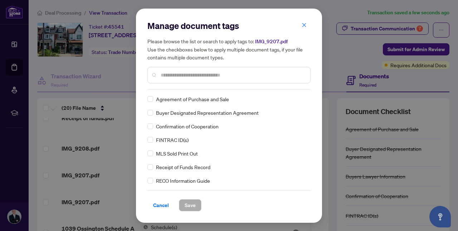
click at [211, 76] on input "text" at bounding box center [233, 75] width 144 height 8
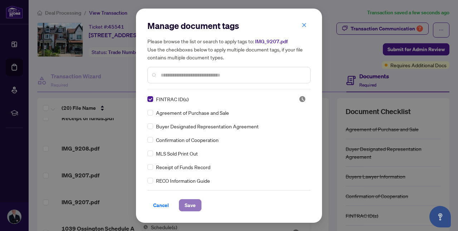
click at [186, 202] on span "Save" at bounding box center [190, 205] width 11 height 11
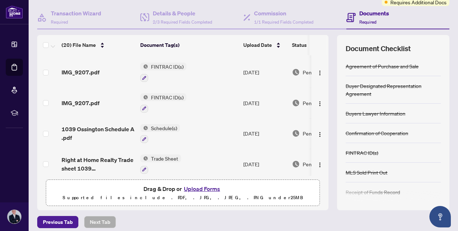
scroll to position [95, 0]
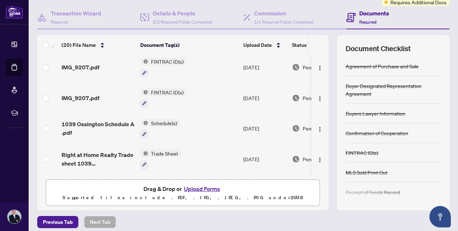
click at [215, 191] on button "Upload Forms" at bounding box center [202, 188] width 40 height 9
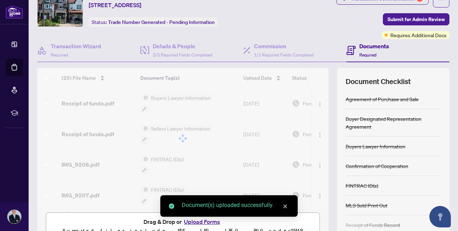
scroll to position [28, 0]
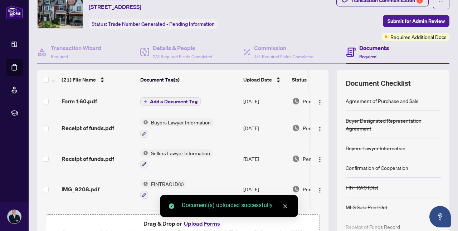
click at [184, 102] on span "Add a Document Tag" at bounding box center [174, 101] width 48 height 5
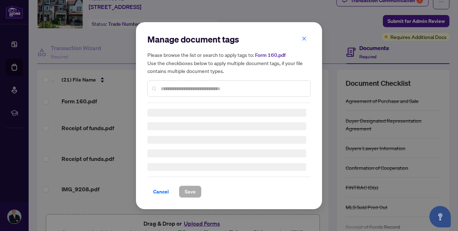
click at [189, 87] on input "text" at bounding box center [233, 89] width 144 height 8
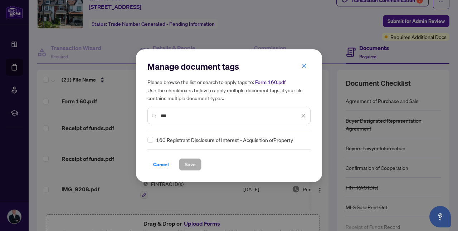
type input "***"
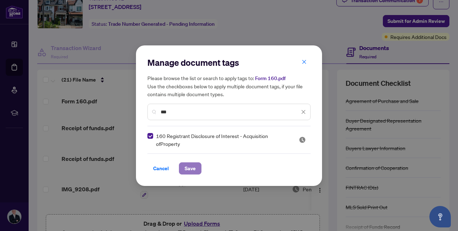
click at [190, 168] on span "Save" at bounding box center [190, 168] width 11 height 11
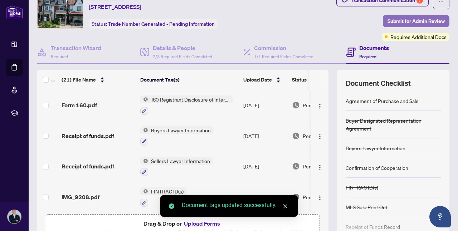
click at [409, 18] on span "Submit for Admin Review" at bounding box center [415, 20] width 57 height 11
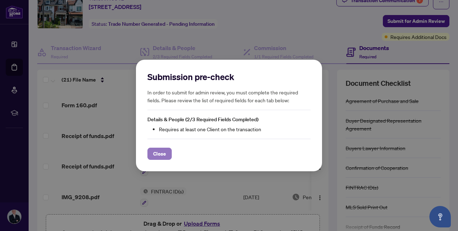
click at [163, 150] on span "Close" at bounding box center [159, 153] width 13 height 11
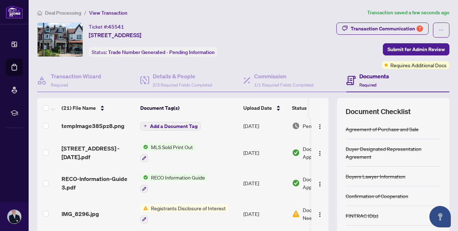
scroll to position [463, 0]
click at [183, 124] on span "Add a Document Tag" at bounding box center [174, 126] width 48 height 5
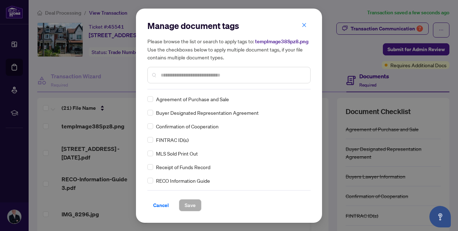
click at [196, 80] on div at bounding box center [228, 75] width 163 height 16
click at [196, 75] on input "text" at bounding box center [233, 75] width 144 height 8
click at [109, 130] on div "Manage document tags Please browse the list or search to apply tags to: tempIma…" at bounding box center [229, 115] width 458 height 231
click at [152, 206] on button "Cancel" at bounding box center [160, 205] width 27 height 12
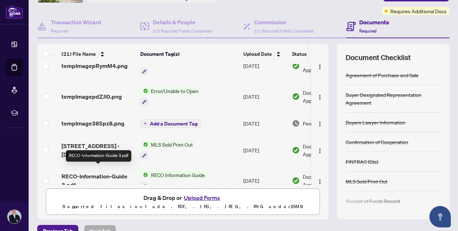
scroll to position [410, 0]
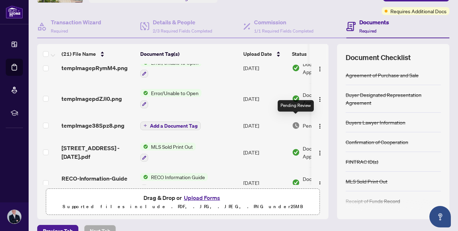
click at [293, 122] on img at bounding box center [296, 126] width 8 height 8
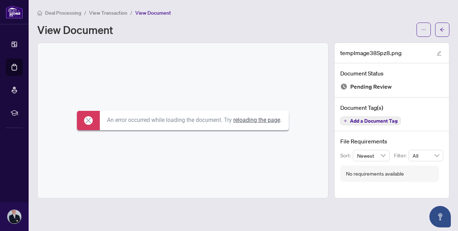
click at [362, 122] on span "Add a Document Tag" at bounding box center [374, 120] width 48 height 5
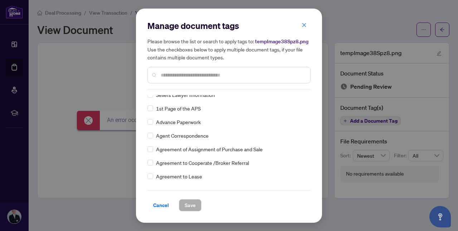
scroll to position [191, 0]
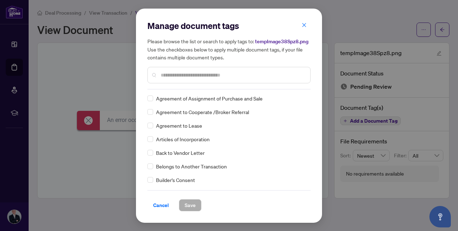
click at [192, 73] on input "text" at bounding box center [233, 75] width 144 height 8
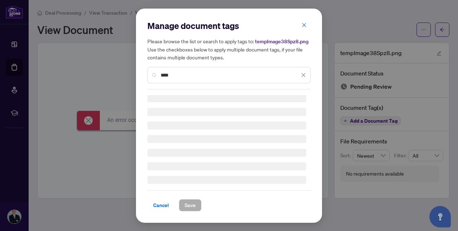
scroll to position [0, 0]
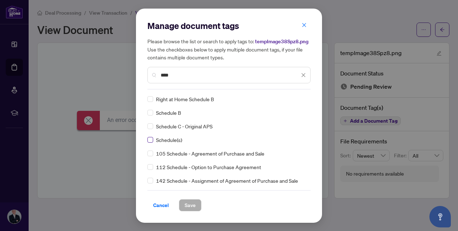
type input "****"
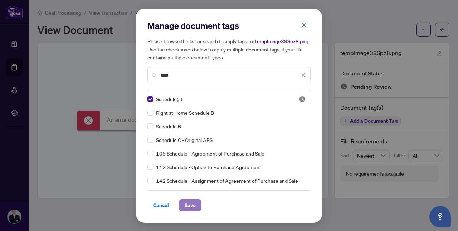
click at [192, 205] on span "Save" at bounding box center [190, 205] width 11 height 11
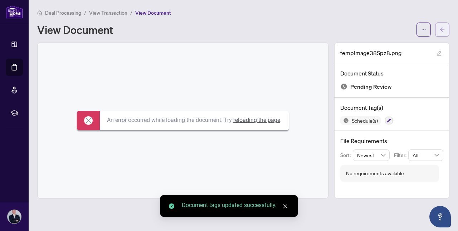
click at [441, 27] on icon "arrow-left" at bounding box center [442, 29] width 5 height 5
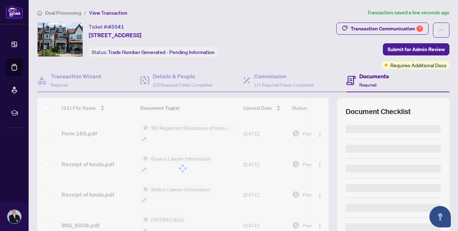
scroll to position [5, 0]
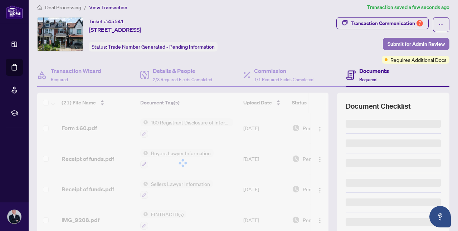
click at [394, 40] on span "Submit for Admin Review" at bounding box center [415, 43] width 57 height 11
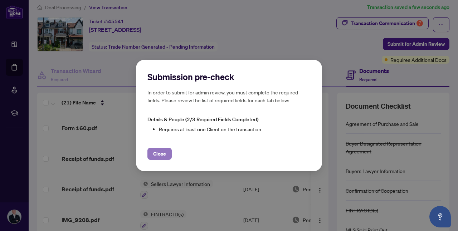
click at [157, 153] on span "Close" at bounding box center [159, 153] width 13 height 11
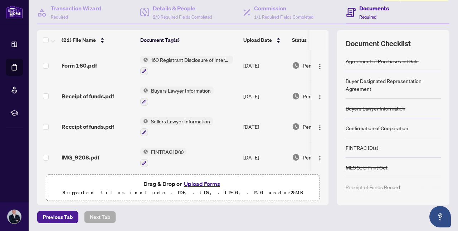
scroll to position [0, 0]
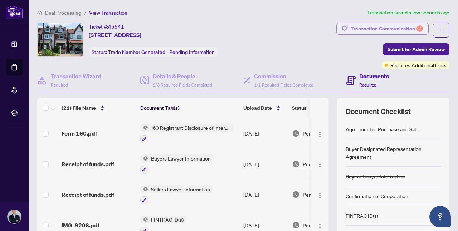
click at [398, 31] on div "Transaction Communication 7" at bounding box center [387, 28] width 72 height 11
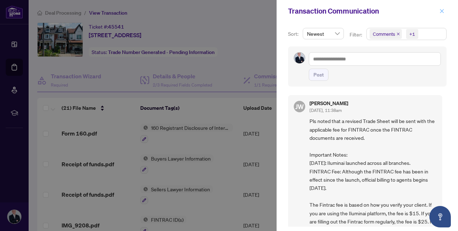
click at [440, 10] on icon "close" at bounding box center [441, 11] width 5 height 5
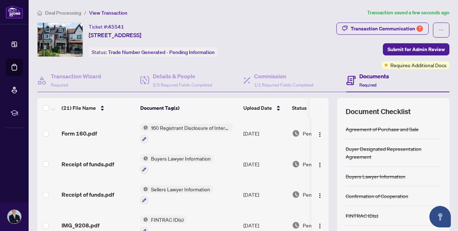
drag, startPoint x: 413, startPoint y: 52, endPoint x: 415, endPoint y: 60, distance: 8.9
click at [415, 60] on div "Transaction Communication 7 Submit for Admin Review Requires Additional Docs" at bounding box center [363, 46] width 171 height 47
click at [415, 66] on span "Requires Additional Docs" at bounding box center [418, 65] width 56 height 8
click at [420, 46] on div "Requires Additional Docs" at bounding box center [416, 50] width 54 height 11
click at [447, 49] on button "Submit for Admin Review" at bounding box center [416, 49] width 67 height 12
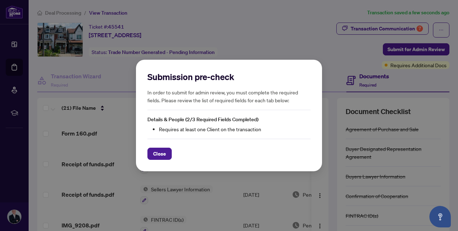
click at [263, 93] on h5 "In order to submit for admin review, you must complete the required fields. Ple…" at bounding box center [228, 96] width 163 height 16
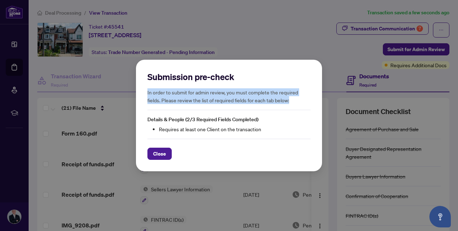
drag, startPoint x: 263, startPoint y: 93, endPoint x: 257, endPoint y: 96, distance: 6.4
click at [257, 96] on h5 "In order to submit for admin review, you must complete the required fields. Ple…" at bounding box center [228, 96] width 163 height 16
click at [186, 101] on h5 "In order to submit for admin review, you must complete the required fields. Ple…" at bounding box center [228, 96] width 163 height 16
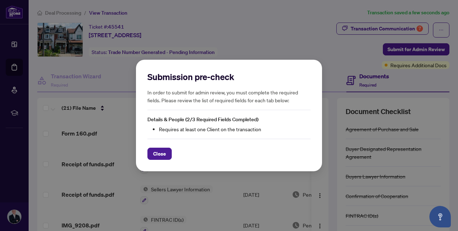
click at [191, 100] on h5 "In order to submit for admin review, you must complete the required fields. Ple…" at bounding box center [228, 96] width 163 height 16
drag, startPoint x: 191, startPoint y: 100, endPoint x: 241, endPoint y: 101, distance: 50.4
click at [241, 101] on h5 "In order to submit for admin review, you must complete the required fields. Ple…" at bounding box center [228, 96] width 163 height 16
click at [162, 146] on div "Close" at bounding box center [228, 149] width 163 height 21
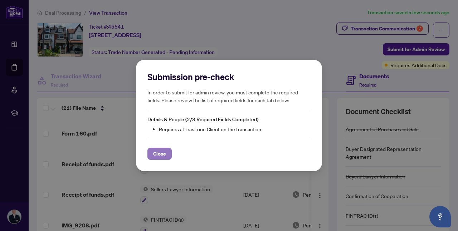
click at [162, 152] on span "Close" at bounding box center [159, 153] width 13 height 11
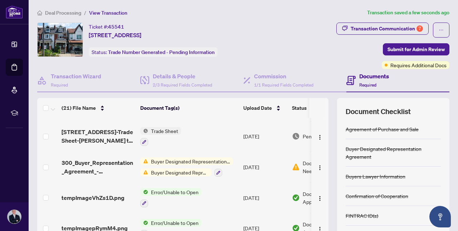
scroll to position [304, 0]
click at [166, 159] on span "Buyer Designated Representation Agreement" at bounding box center [190, 161] width 85 height 8
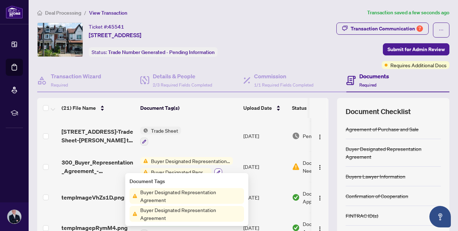
click at [216, 170] on icon "button" at bounding box center [218, 172] width 4 height 4
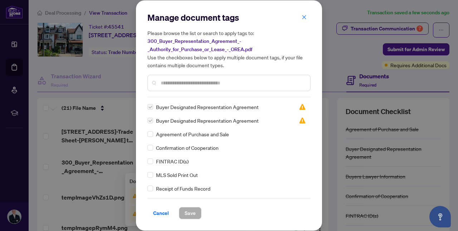
click at [190, 108] on span "Buyer Designated Representation Agreement" at bounding box center [207, 107] width 103 height 8
click at [166, 214] on span "Cancel" at bounding box center [161, 213] width 16 height 11
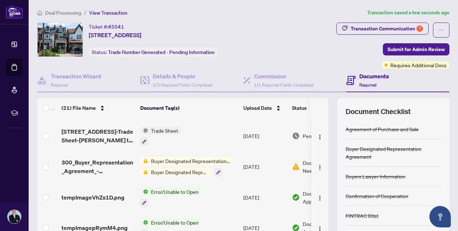
click at [202, 162] on div "Buyer Designated Representation Agreement Buyer Designated Representation Agree…" at bounding box center [186, 166] width 93 height 19
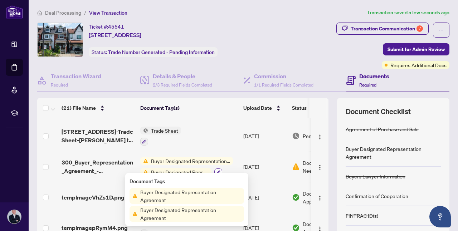
click at [217, 170] on icon "button" at bounding box center [218, 172] width 4 height 4
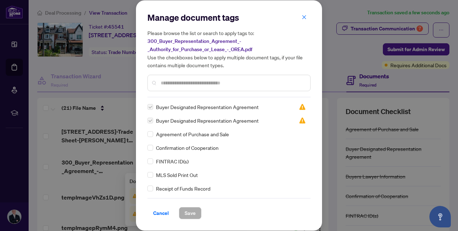
click at [161, 214] on span "Cancel" at bounding box center [161, 213] width 16 height 11
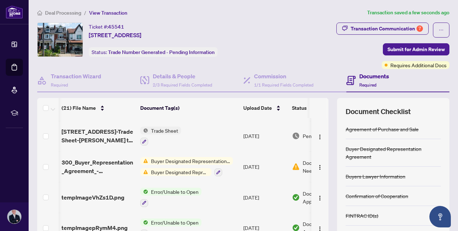
scroll to position [0, 40]
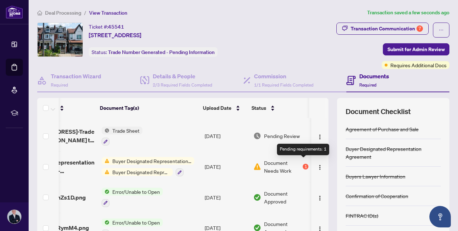
click at [304, 159] on div "Document Needs Work 1" at bounding box center [280, 167] width 55 height 16
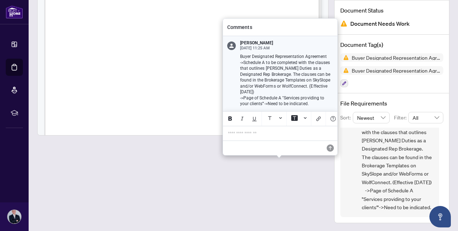
scroll to position [102, 0]
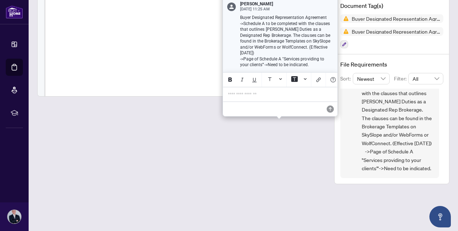
click at [253, 88] on div "**********" at bounding box center [280, 94] width 113 height 15
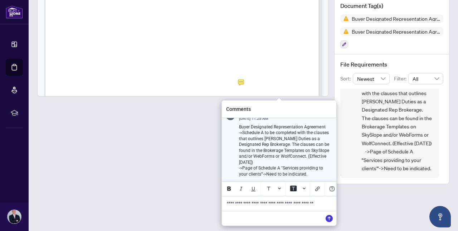
scroll to position [96, 0]
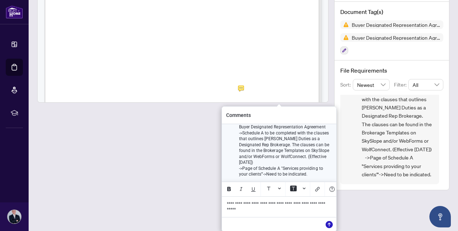
click at [326, 224] on icon "Save" at bounding box center [329, 224] width 7 height 7
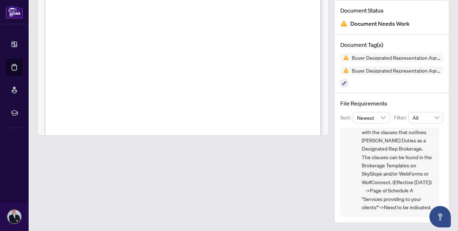
scroll to position [0, 0]
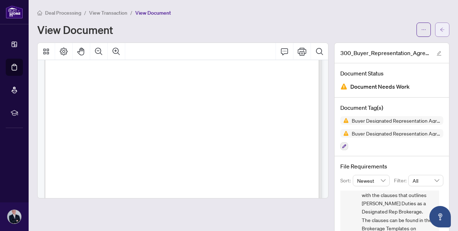
click at [445, 29] on button "button" at bounding box center [442, 30] width 14 height 14
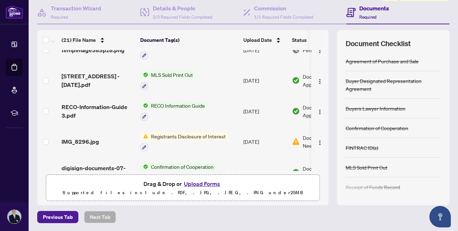
scroll to position [518, 0]
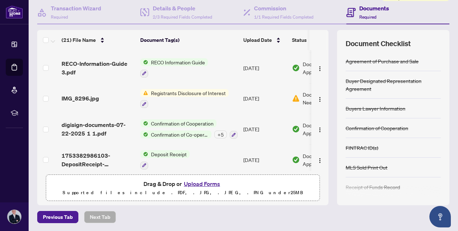
click at [201, 89] on span "Registrants Disclosure of Interest" at bounding box center [188, 93] width 80 height 8
click at [299, 94] on img at bounding box center [296, 98] width 8 height 8
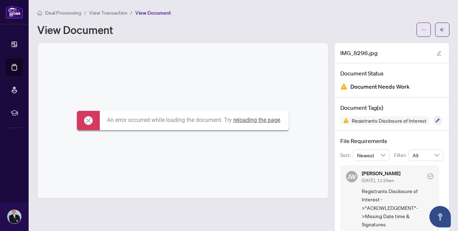
scroll to position [17, 0]
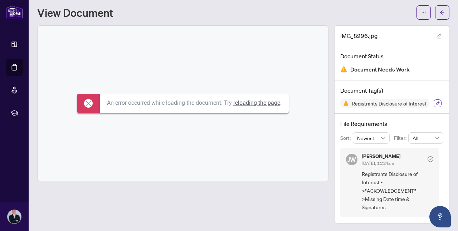
click at [438, 103] on icon "button" at bounding box center [437, 103] width 4 height 4
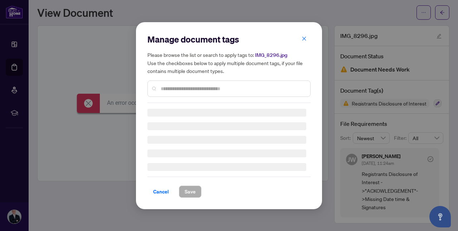
click at [160, 192] on div "Cancel Save" at bounding box center [228, 187] width 163 height 21
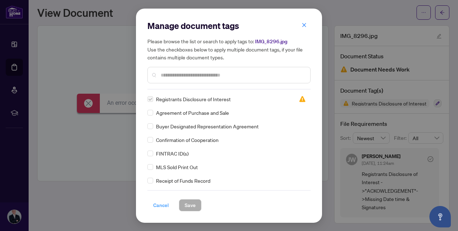
click at [165, 208] on span "Cancel" at bounding box center [161, 205] width 16 height 11
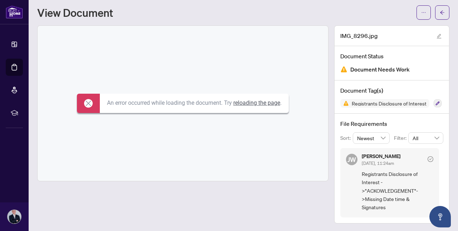
scroll to position [0, 0]
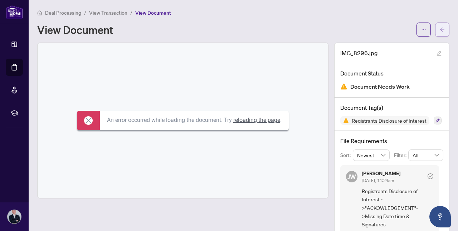
click at [445, 29] on button "button" at bounding box center [442, 30] width 14 height 14
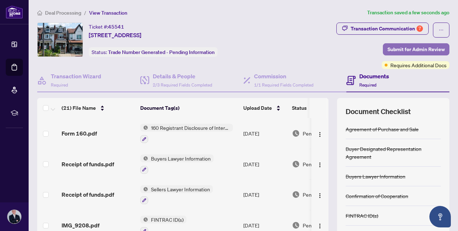
click at [425, 49] on span "Submit for Admin Review" at bounding box center [415, 49] width 57 height 11
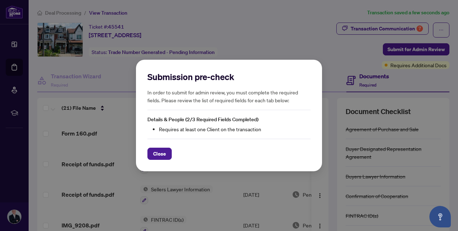
click at [215, 131] on li "Requires at least one Client on the transaction" at bounding box center [235, 129] width 152 height 8
click at [165, 136] on div "Submission pre-check In order to submit for admin review, you must complete the…" at bounding box center [228, 115] width 163 height 89
click at [162, 154] on span "Close" at bounding box center [159, 153] width 13 height 11
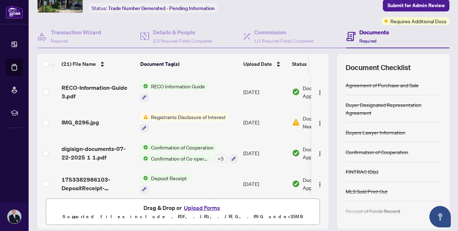
scroll to position [0, 40]
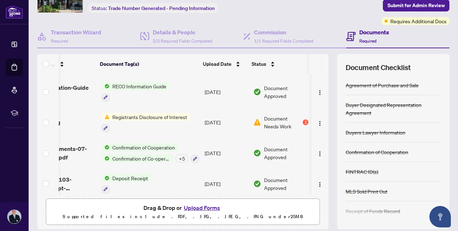
click at [311, 112] on td at bounding box center [319, 122] width 17 height 31
click at [318, 118] on span "button" at bounding box center [320, 122] width 6 height 8
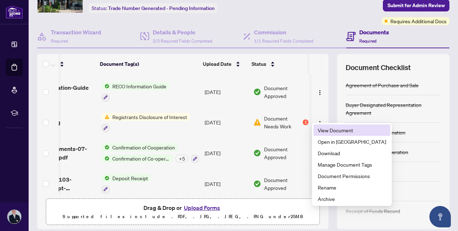
click at [339, 131] on span "View Document" at bounding box center [352, 130] width 68 height 8
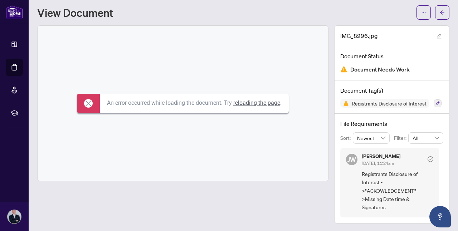
scroll to position [17, 0]
click at [437, 106] on button "button" at bounding box center [438, 104] width 8 height 8
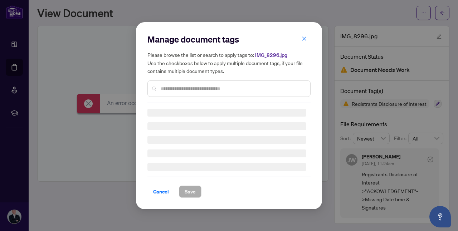
click at [163, 195] on div "Cancel Save" at bounding box center [228, 187] width 163 height 21
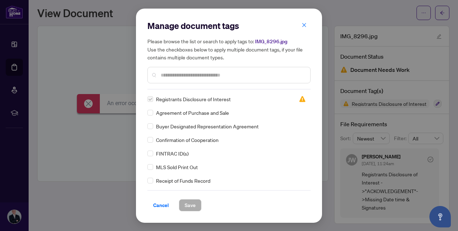
click at [165, 211] on div "Manage document tags Please browse the list or search to apply tags to: IMG_829…" at bounding box center [229, 116] width 186 height 214
click at [161, 206] on span "Cancel" at bounding box center [161, 205] width 16 height 11
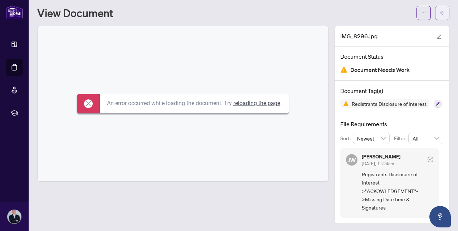
click at [439, 12] on button "button" at bounding box center [442, 13] width 14 height 14
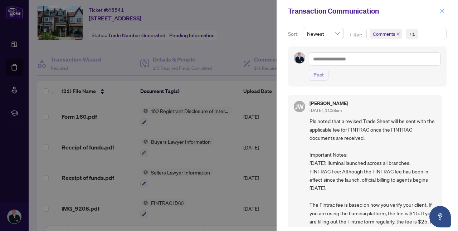
click at [444, 9] on icon "close" at bounding box center [441, 11] width 5 height 5
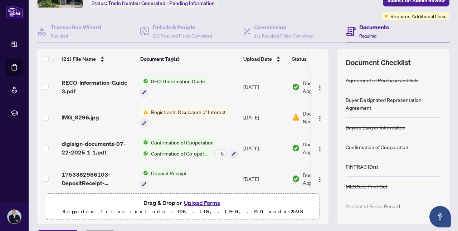
scroll to position [49, 0]
click at [320, 116] on img "button" at bounding box center [320, 119] width 6 height 6
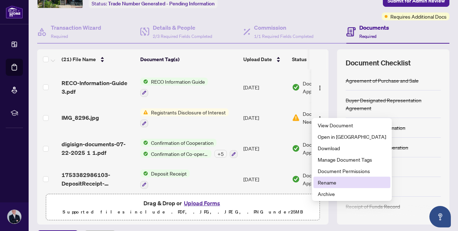
click at [336, 183] on span "Rename" at bounding box center [352, 183] width 68 height 8
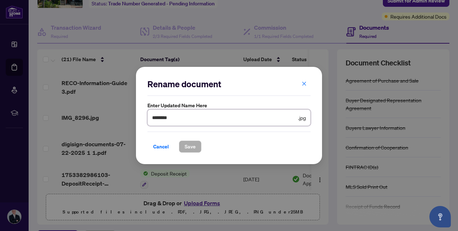
click at [200, 117] on input "********" at bounding box center [224, 118] width 145 height 8
click at [169, 119] on input "**********" at bounding box center [224, 118] width 145 height 8
click at [194, 114] on input "**********" at bounding box center [224, 118] width 145 height 8
type input "**********"
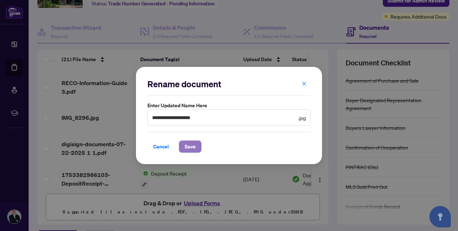
click at [195, 147] on span "Save" at bounding box center [190, 146] width 11 height 11
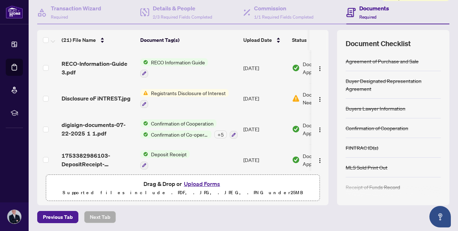
scroll to position [0, 0]
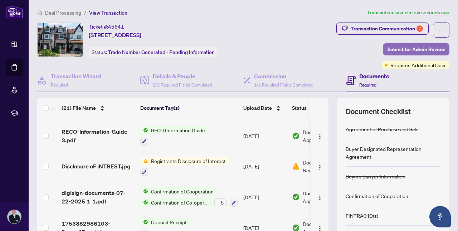
click at [409, 50] on span "Submit for Admin Review" at bounding box center [415, 49] width 57 height 11
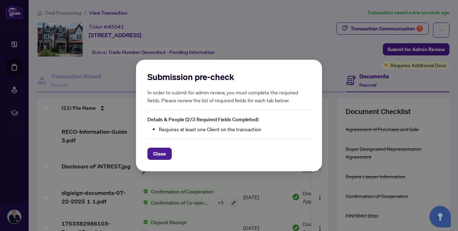
click at [197, 107] on div "Submission pre-check In order to submit for admin review, you must complete the…" at bounding box center [228, 90] width 163 height 39
click at [144, 153] on div "Submission pre-check In order to submit for admin review, you must complete the…" at bounding box center [229, 116] width 186 height 112
click at [157, 155] on span "Close" at bounding box center [159, 153] width 13 height 11
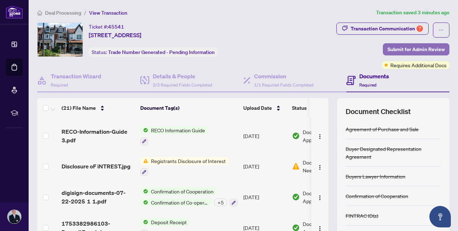
click at [399, 54] on span "Submit for Admin Review" at bounding box center [415, 49] width 57 height 11
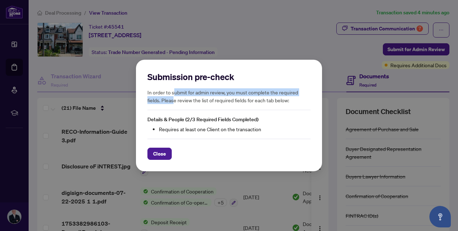
drag, startPoint x: 174, startPoint y: 92, endPoint x: 174, endPoint y: 100, distance: 7.9
click at [174, 100] on h5 "In order to submit for admin review, you must complete the required fields. Ple…" at bounding box center [228, 96] width 163 height 16
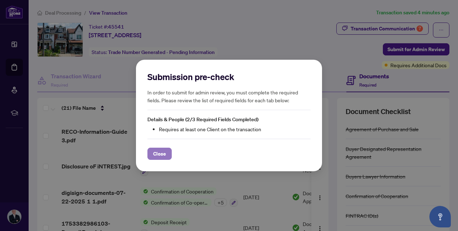
click at [162, 150] on span "Close" at bounding box center [159, 153] width 13 height 11
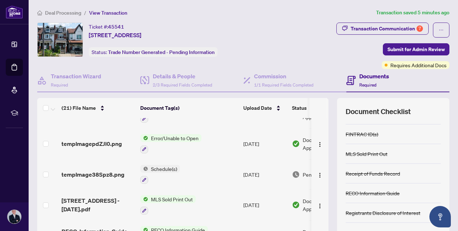
click at [417, 55] on div "Transaction Communication 7 Submit for Admin Review Requires Additional Docs" at bounding box center [363, 46] width 171 height 47
click at [417, 49] on span "Submit for Admin Review" at bounding box center [415, 49] width 57 height 11
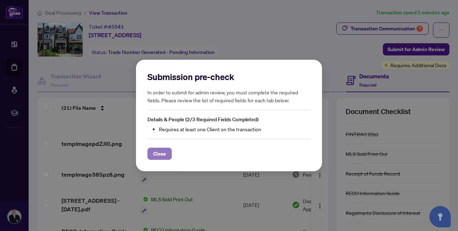
click at [170, 154] on button "Close" at bounding box center [159, 154] width 24 height 12
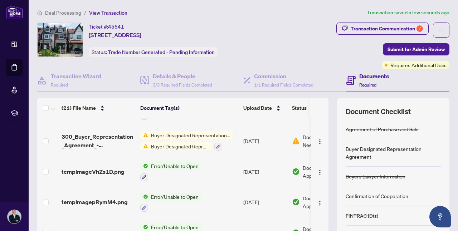
scroll to position [518, 0]
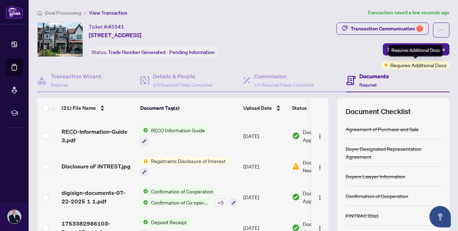
click at [406, 54] on div "Requires Additional Docs" at bounding box center [416, 50] width 54 height 11
click at [400, 47] on span "Submit for Admin Review" at bounding box center [415, 49] width 57 height 11
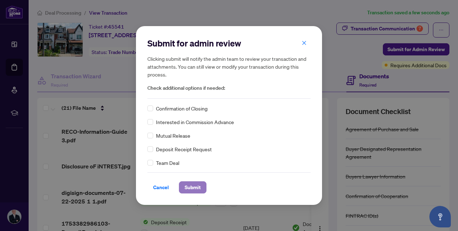
click at [188, 184] on span "Submit" at bounding box center [193, 187] width 16 height 11
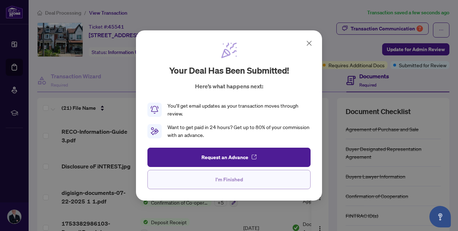
click at [257, 171] on button "I'm Finished" at bounding box center [228, 179] width 163 height 19
